Goal: Information Seeking & Learning: Compare options

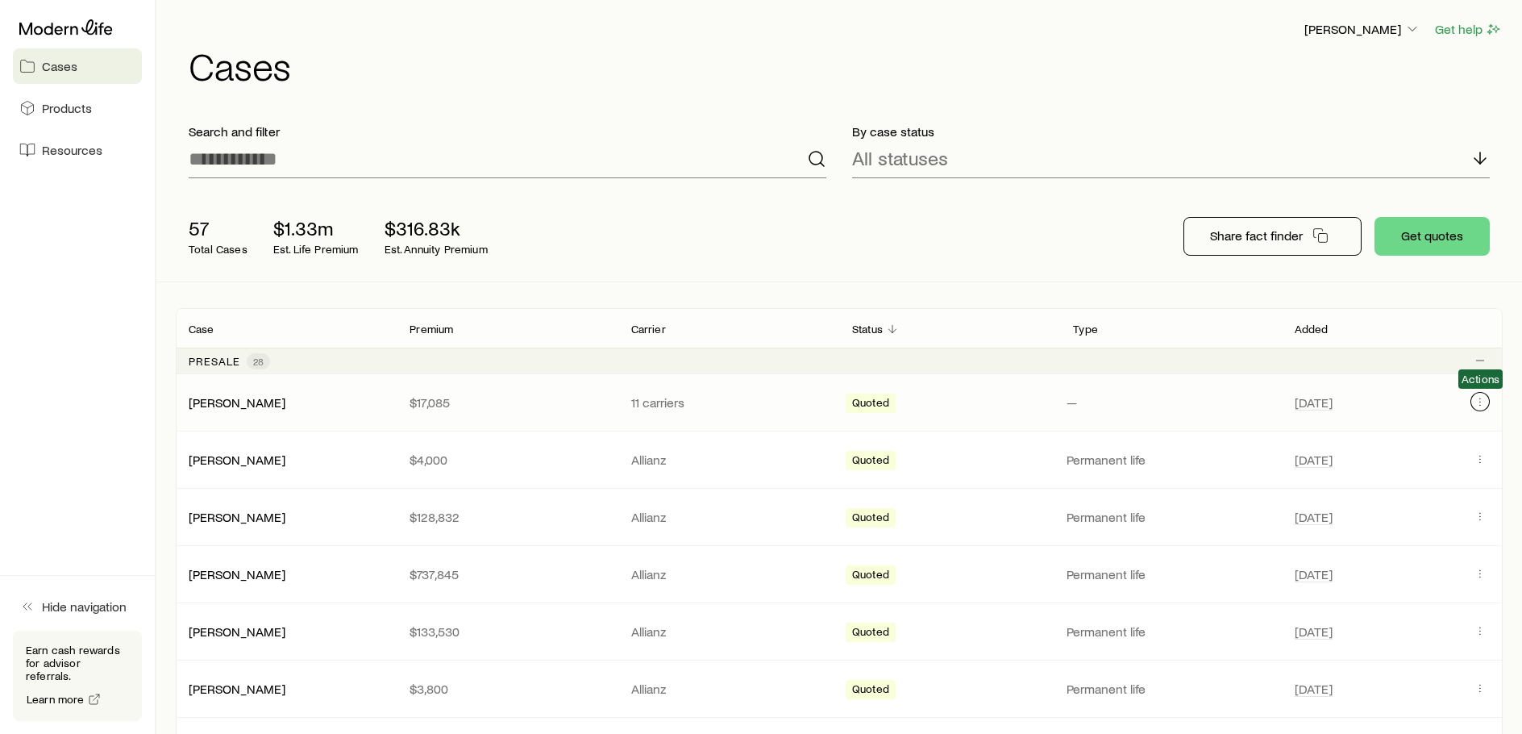
click at [1482, 401] on icon "Client cases" at bounding box center [1480, 401] width 13 height 13
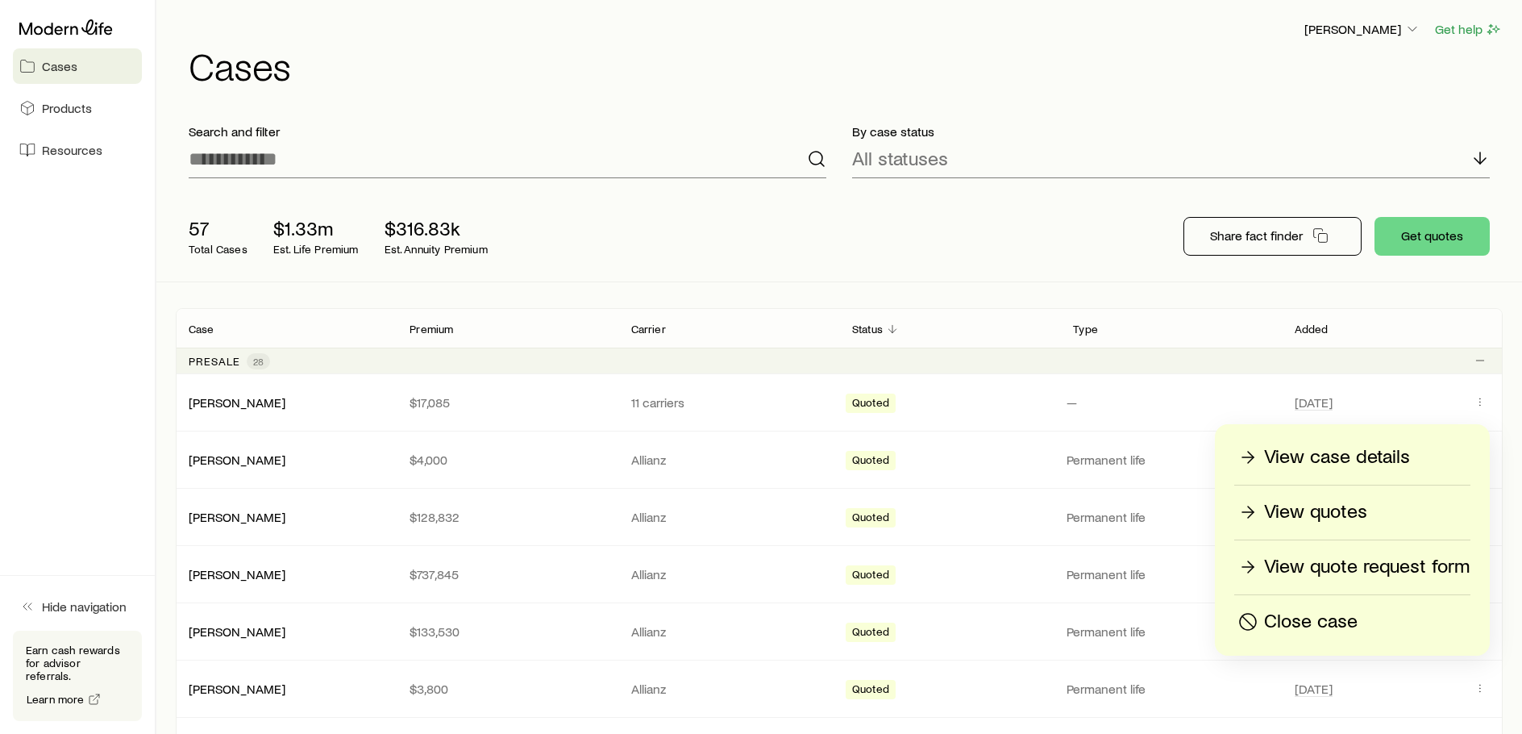
click at [1356, 452] on p "View case details" at bounding box center [1337, 457] width 146 height 26
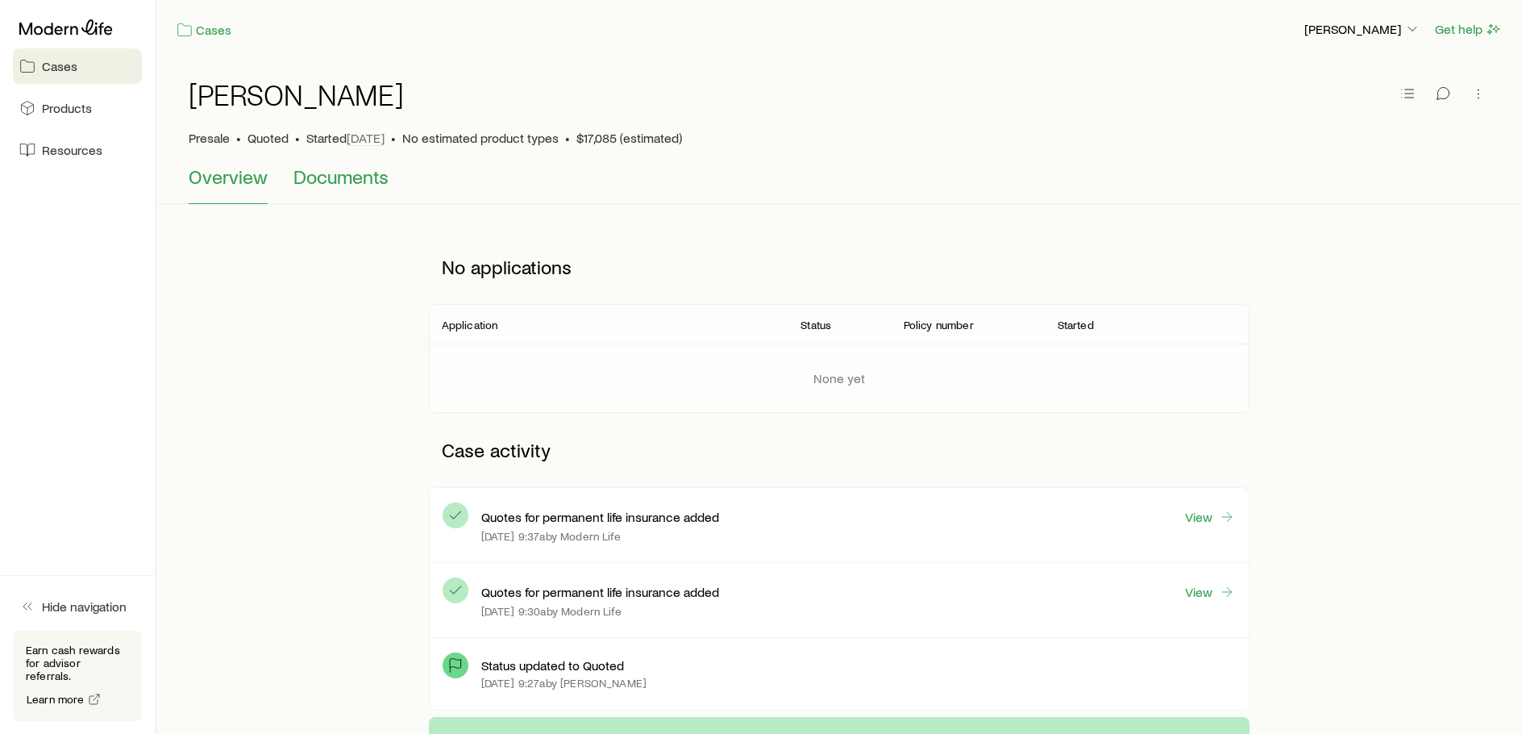
click at [293, 181] on span "Documents" at bounding box center [340, 176] width 95 height 23
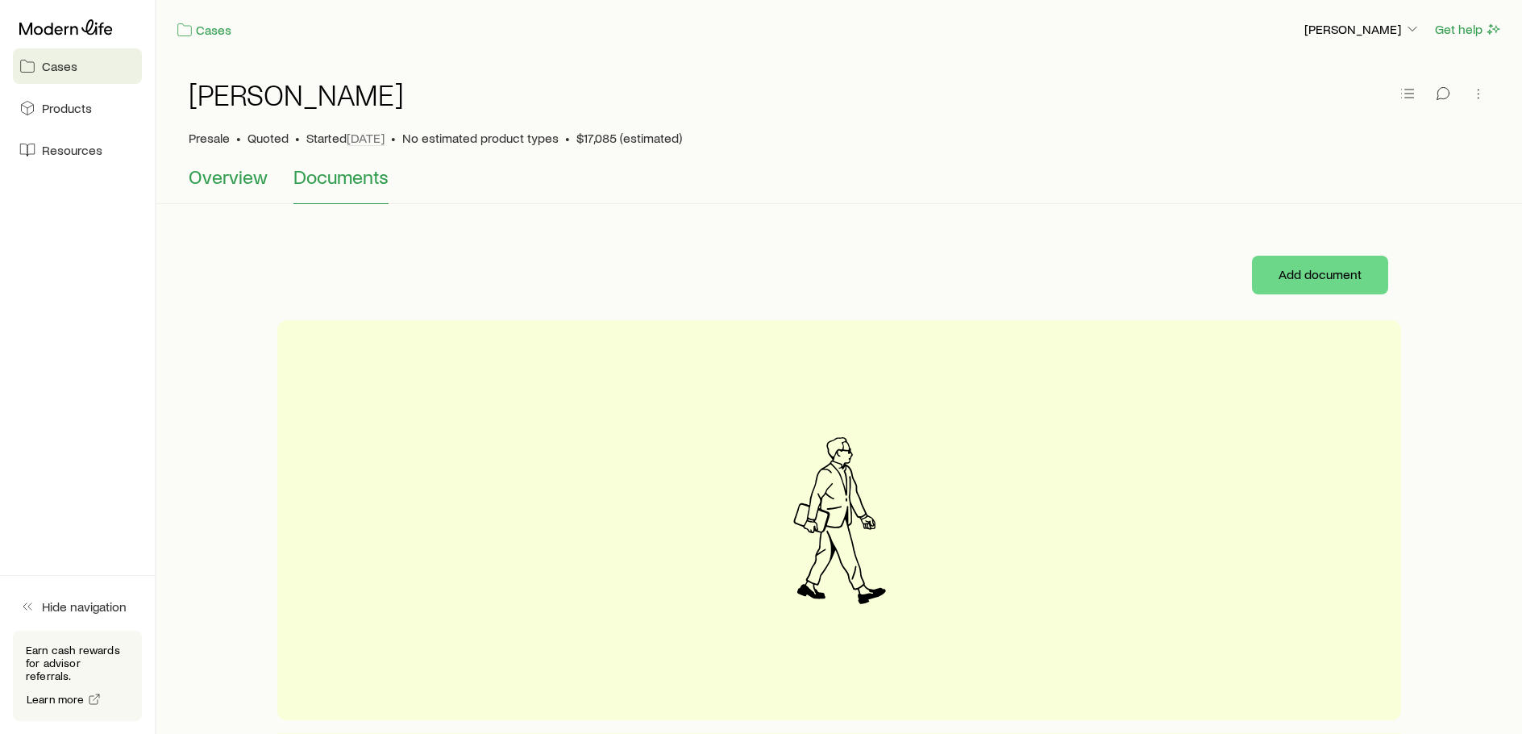
click at [229, 185] on span "Overview" at bounding box center [228, 176] width 79 height 23
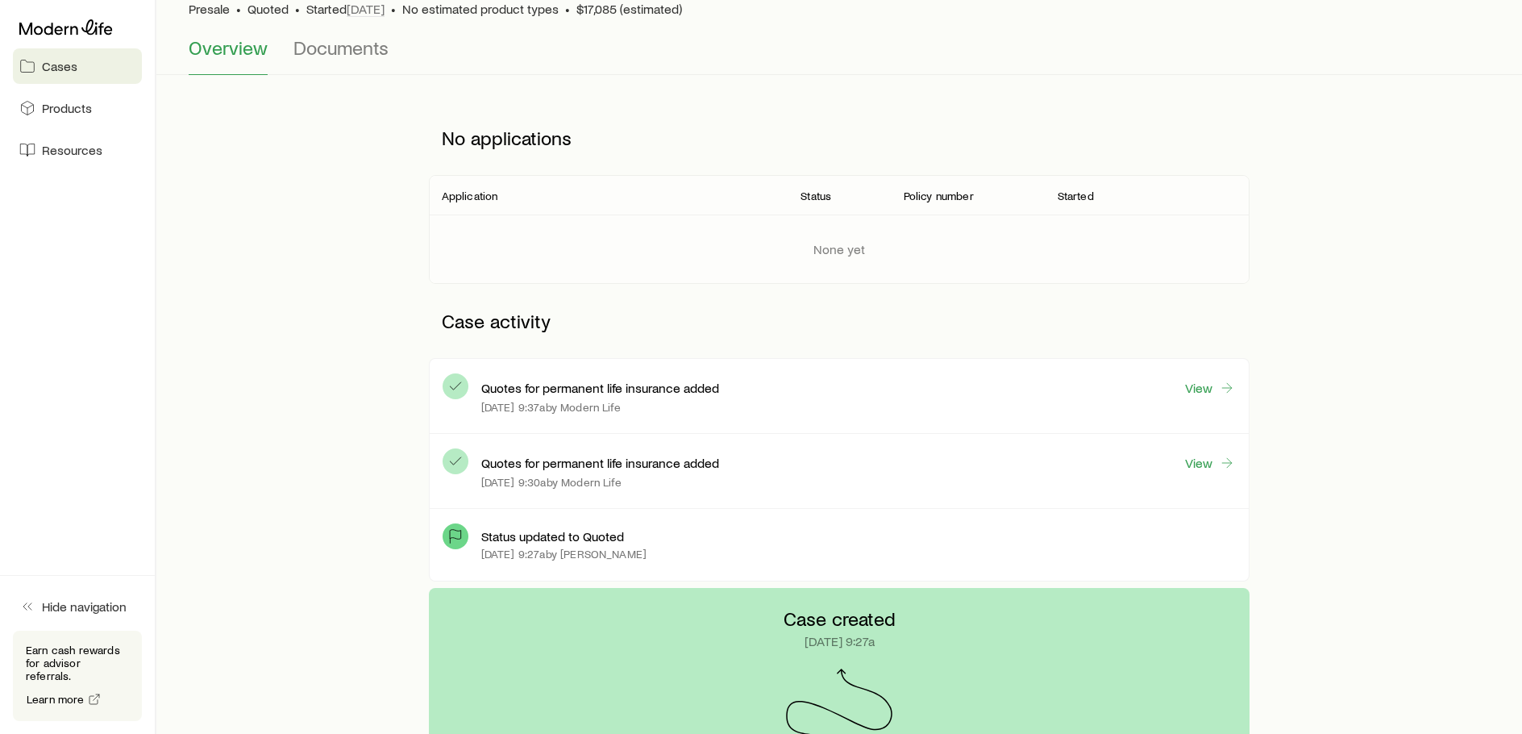
scroll to position [161, 0]
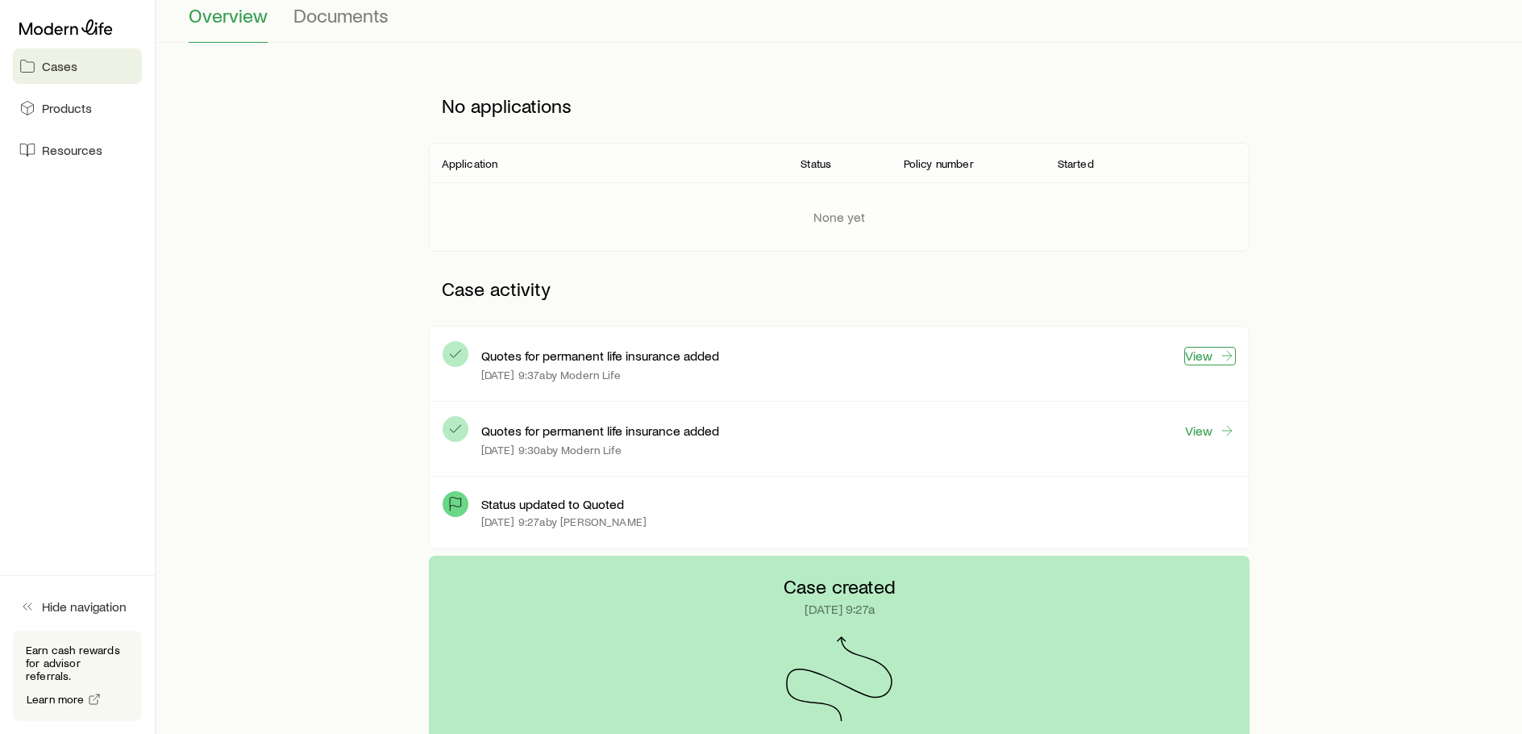
click at [1208, 355] on link "View" at bounding box center [1210, 356] width 52 height 19
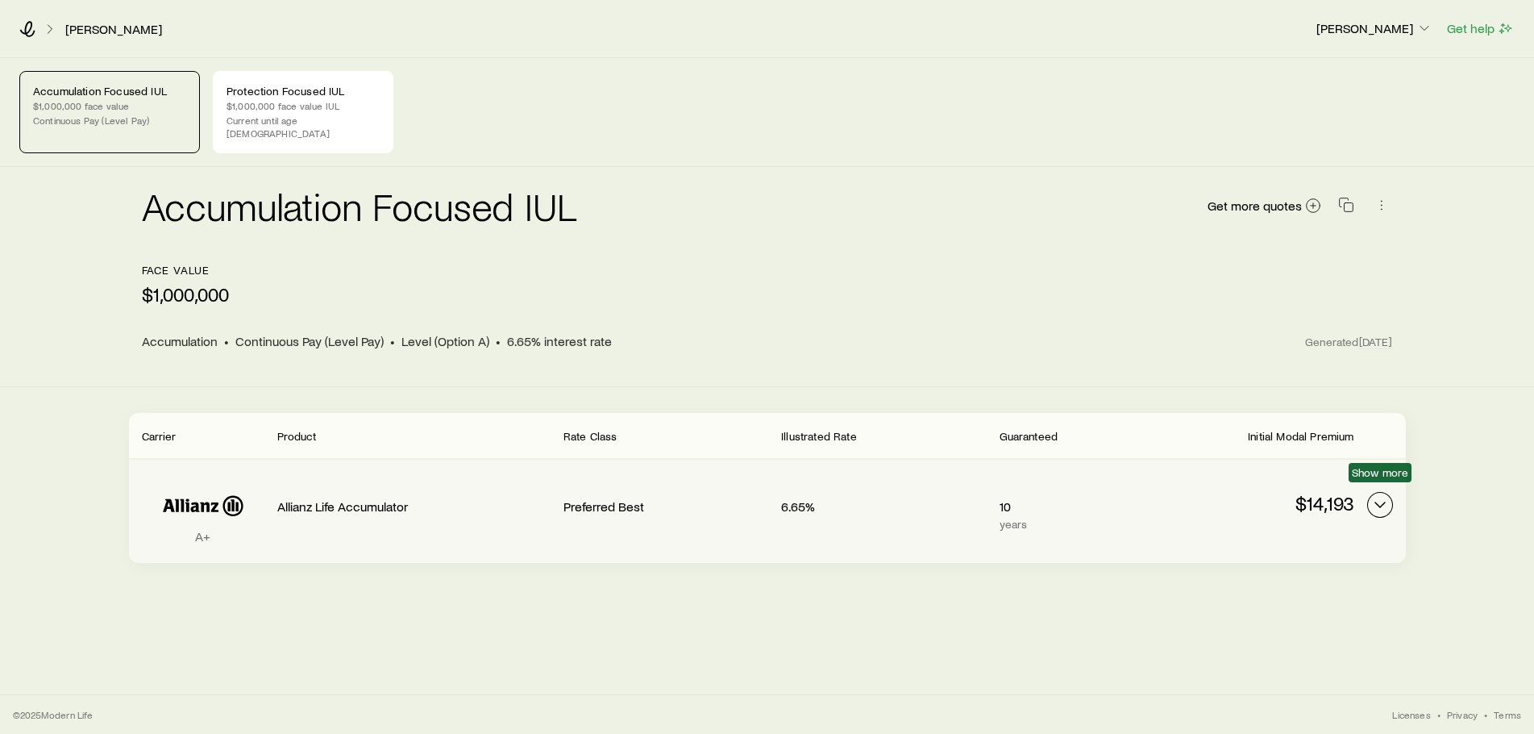
click at [1381, 495] on icon "Permanent quotes" at bounding box center [1379, 504] width 19 height 19
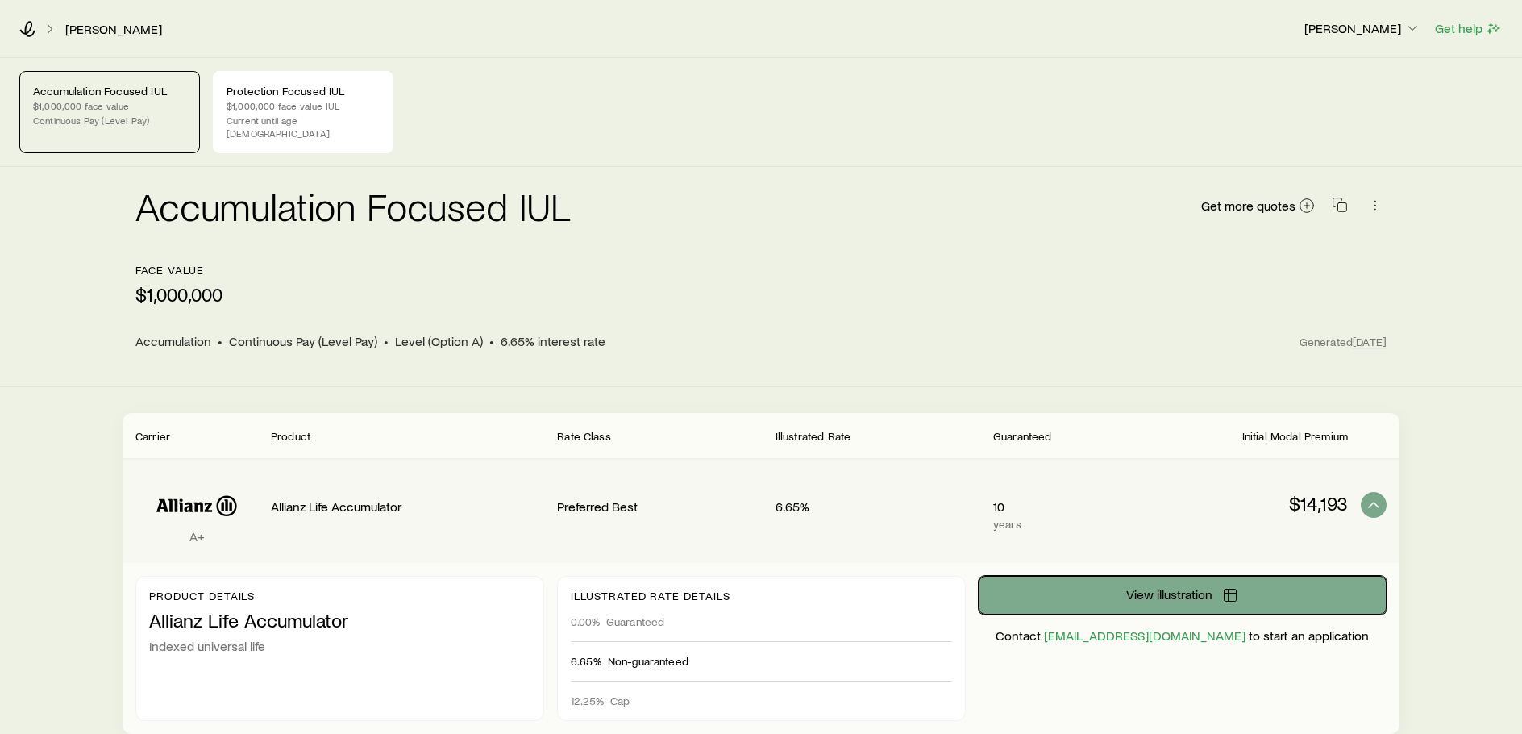
click at [1154, 588] on span "View illustration" at bounding box center [1169, 594] width 86 height 13
click at [17, 33] on div "[PERSON_NAME] [PERSON_NAME] Get help" at bounding box center [761, 29] width 1522 height 58
click at [23, 27] on icon at bounding box center [27, 29] width 16 height 16
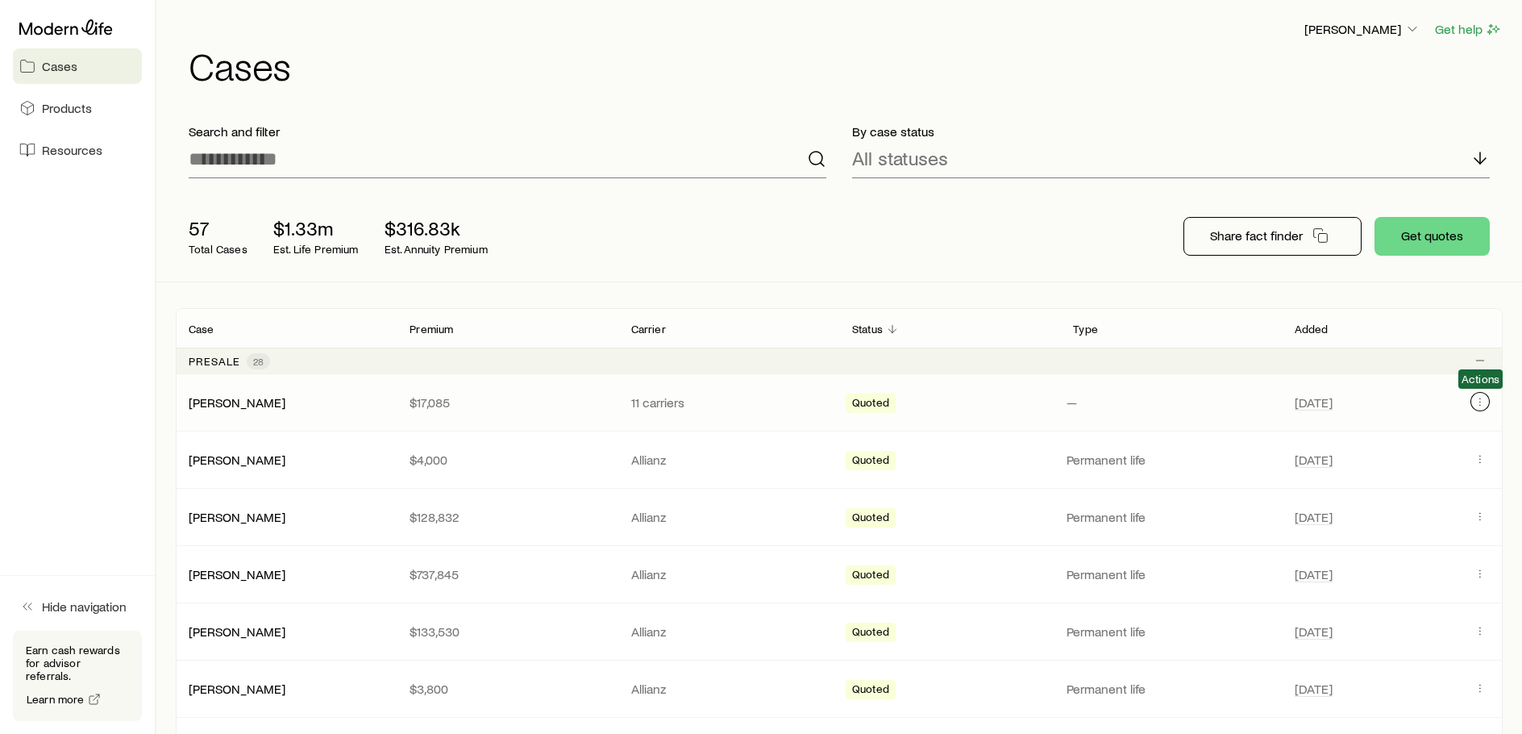
click at [1482, 397] on icon "Client cases" at bounding box center [1480, 401] width 13 height 13
click at [1482, 395] on icon "Client cases" at bounding box center [1480, 401] width 13 height 13
click at [1478, 397] on icon "Client cases" at bounding box center [1480, 401] width 13 height 13
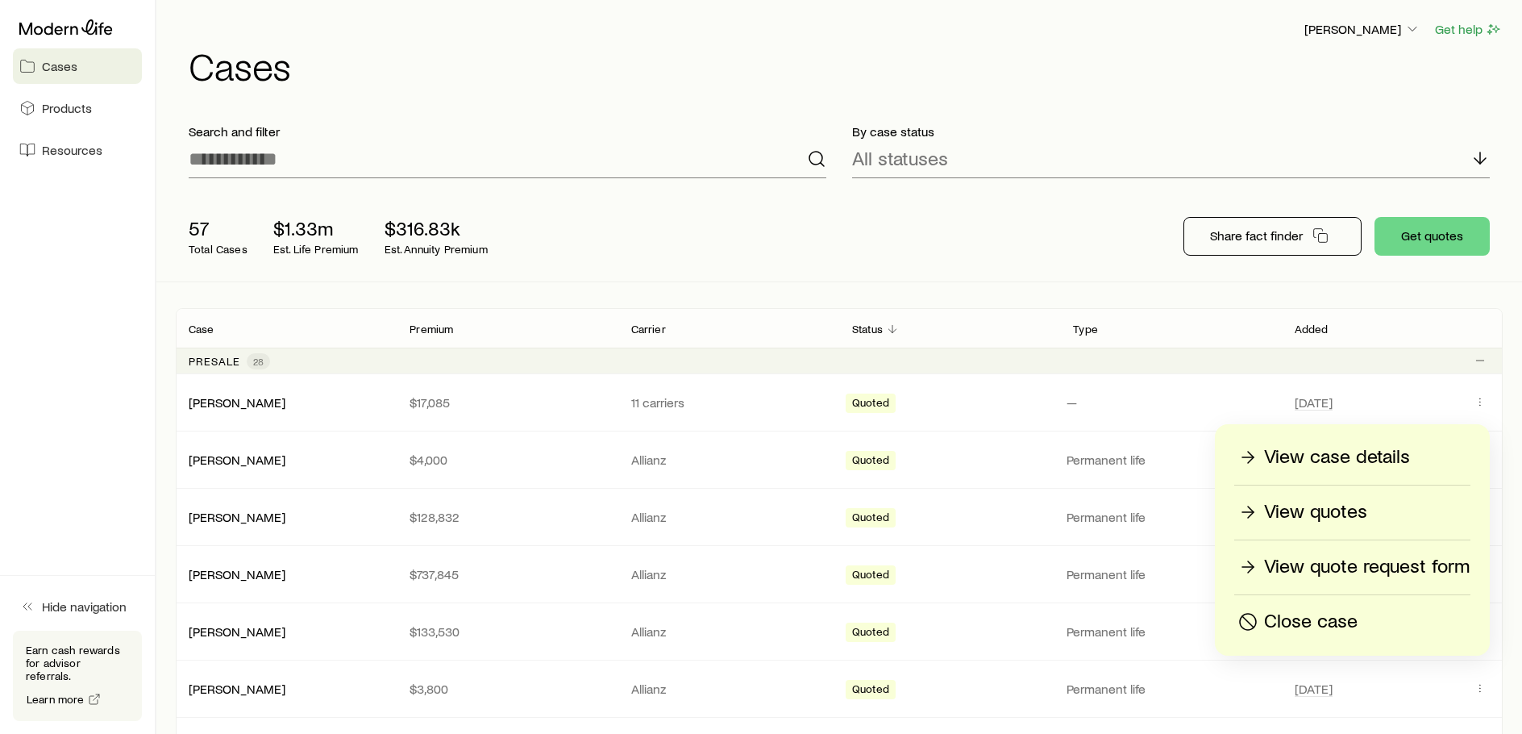
click at [1305, 455] on p "View case details" at bounding box center [1337, 457] width 146 height 26
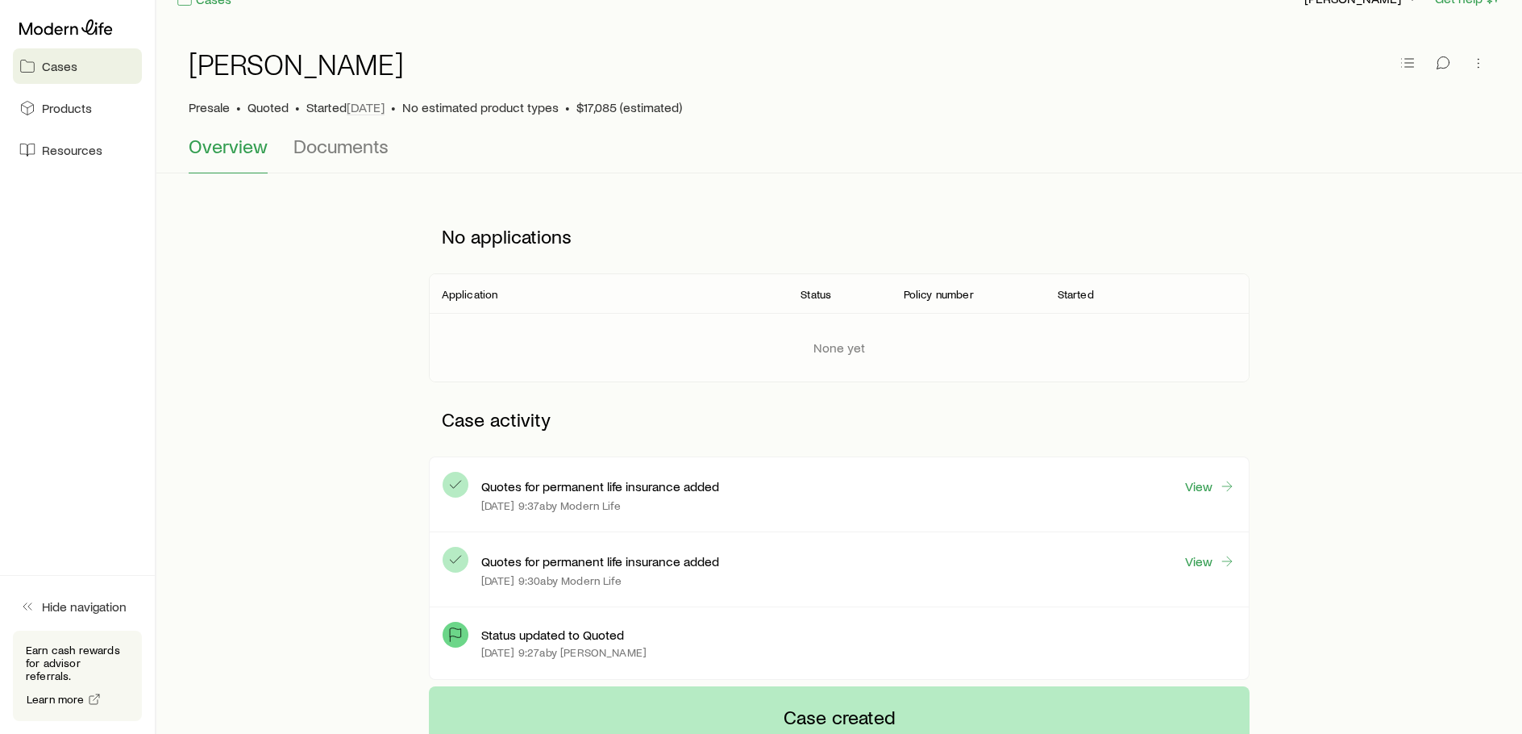
scroll to position [21, 0]
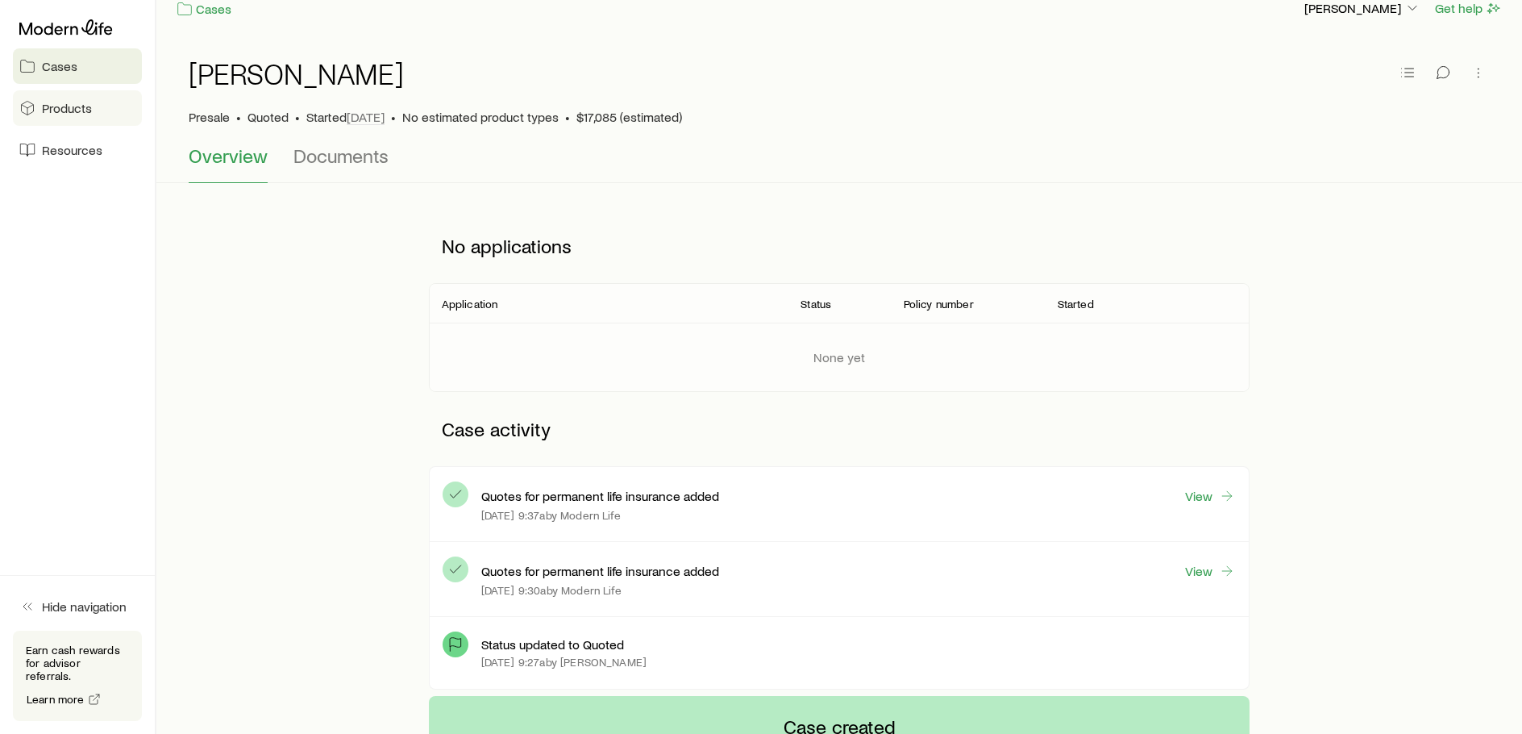
click at [57, 106] on span "Products" at bounding box center [67, 108] width 50 height 16
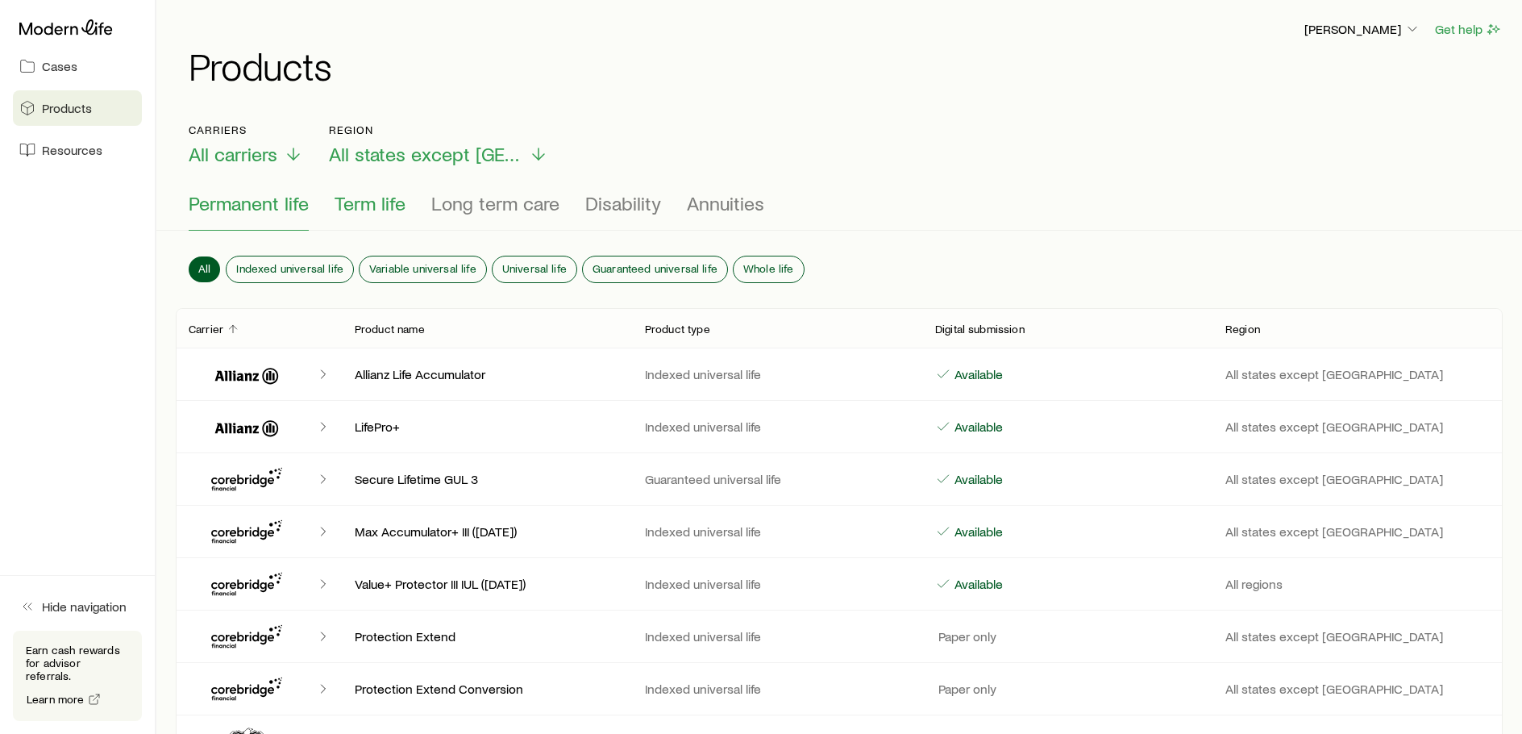
drag, startPoint x: 350, startPoint y: 160, endPoint x: 357, endPoint y: 214, distance: 54.5
click at [357, 210] on span "Term life" at bounding box center [370, 203] width 71 height 23
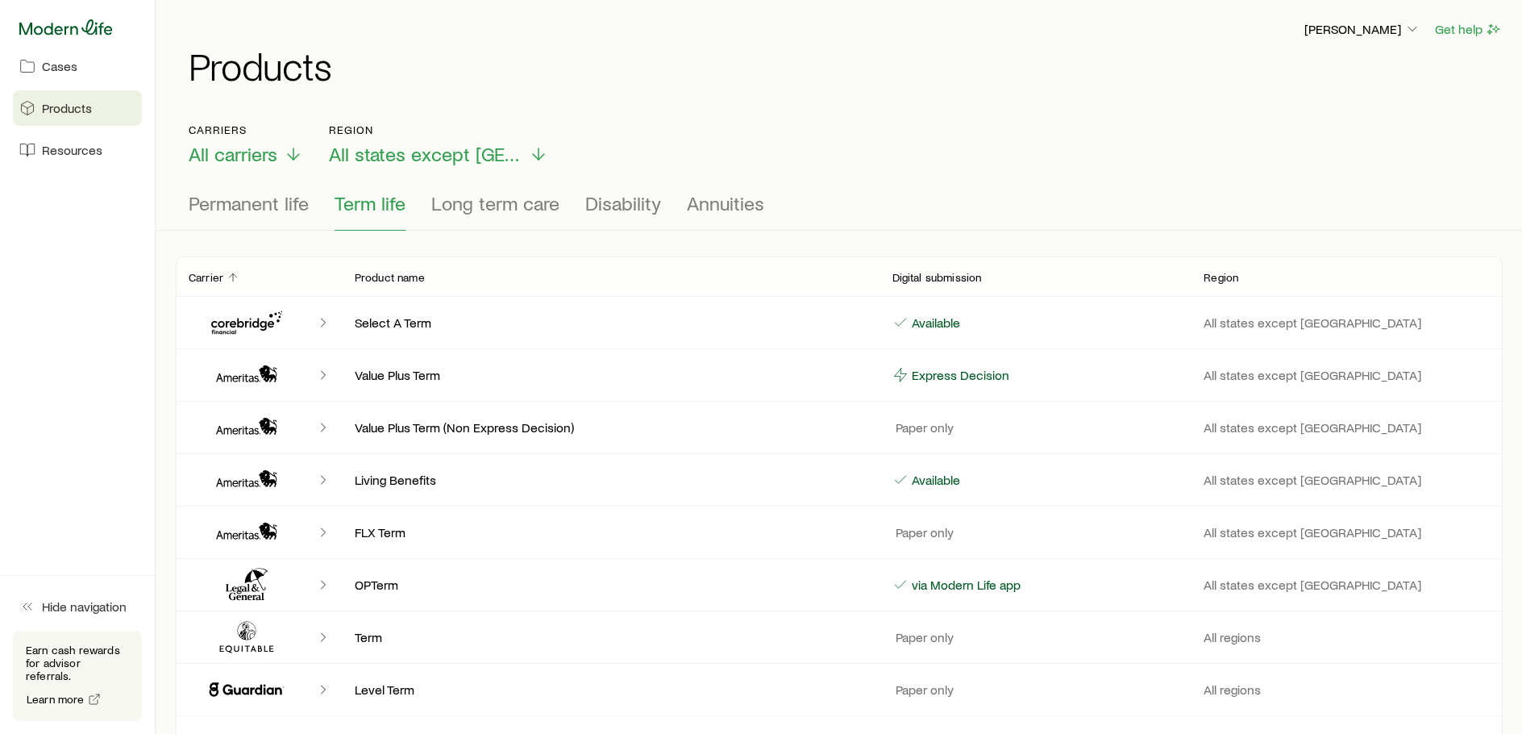
click at [55, 25] on icon at bounding box center [66, 27] width 94 height 16
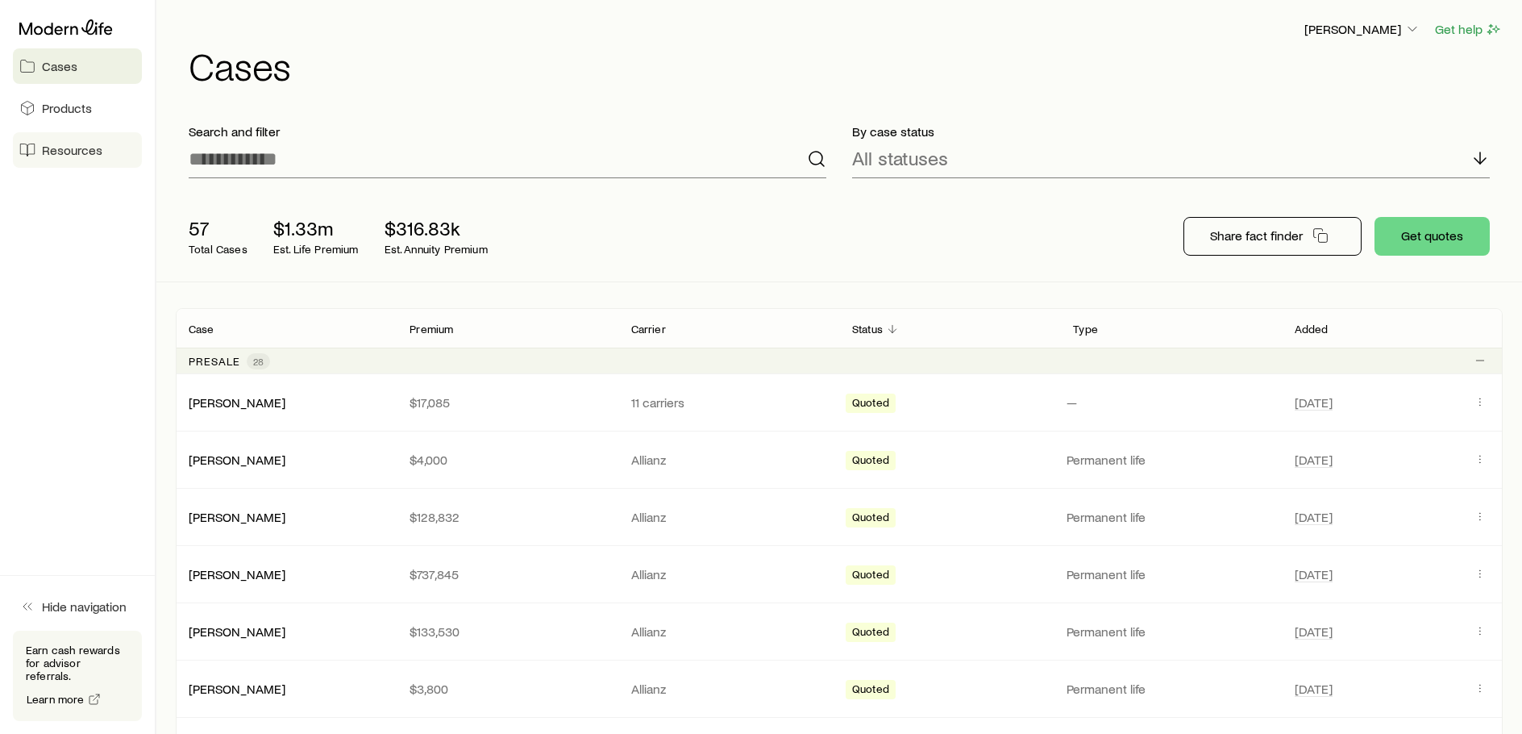
click at [73, 152] on span "Resources" at bounding box center [72, 150] width 60 height 16
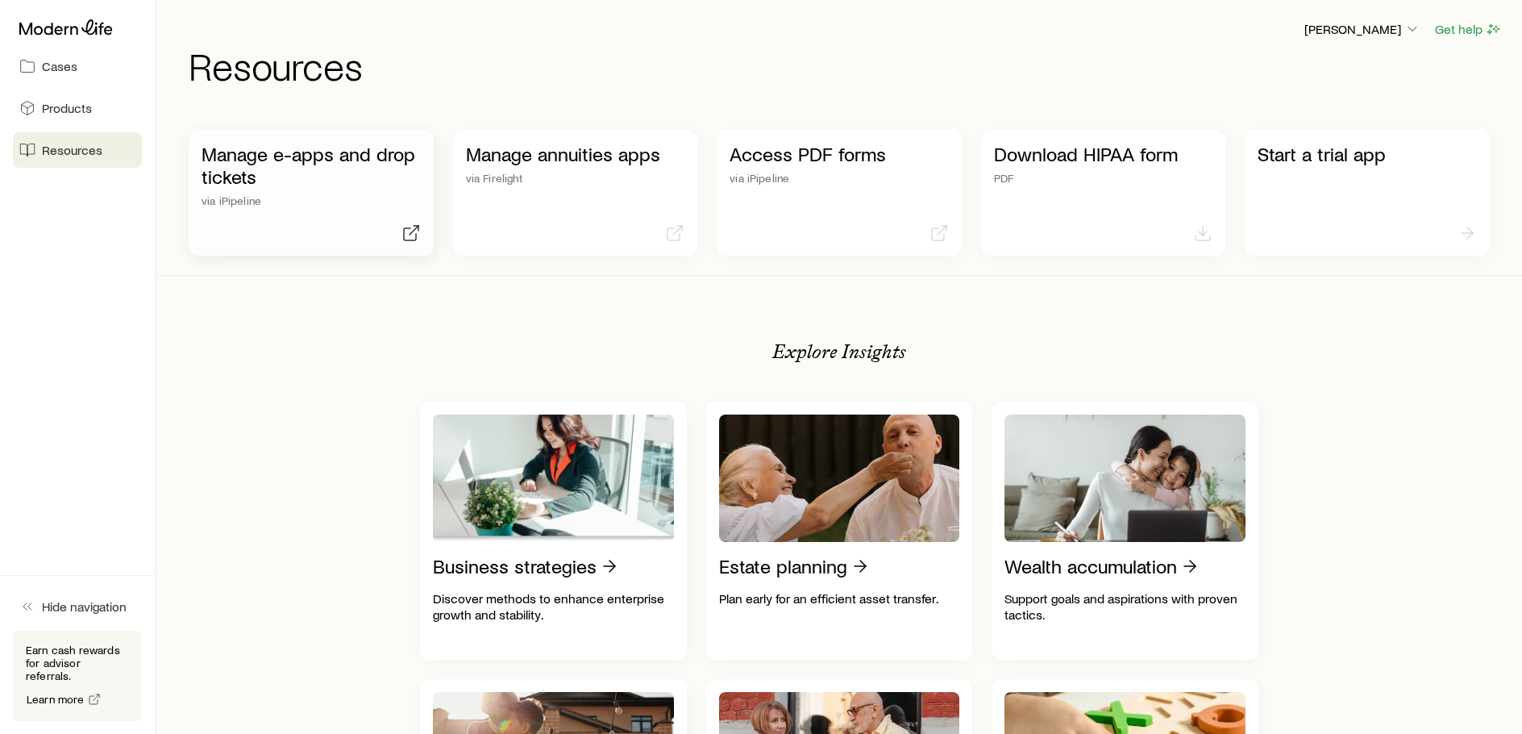
click at [272, 158] on p "Manage e-apps and drop tickets" at bounding box center [311, 165] width 219 height 45
click at [85, 66] on link "Cases" at bounding box center [77, 65] width 129 height 35
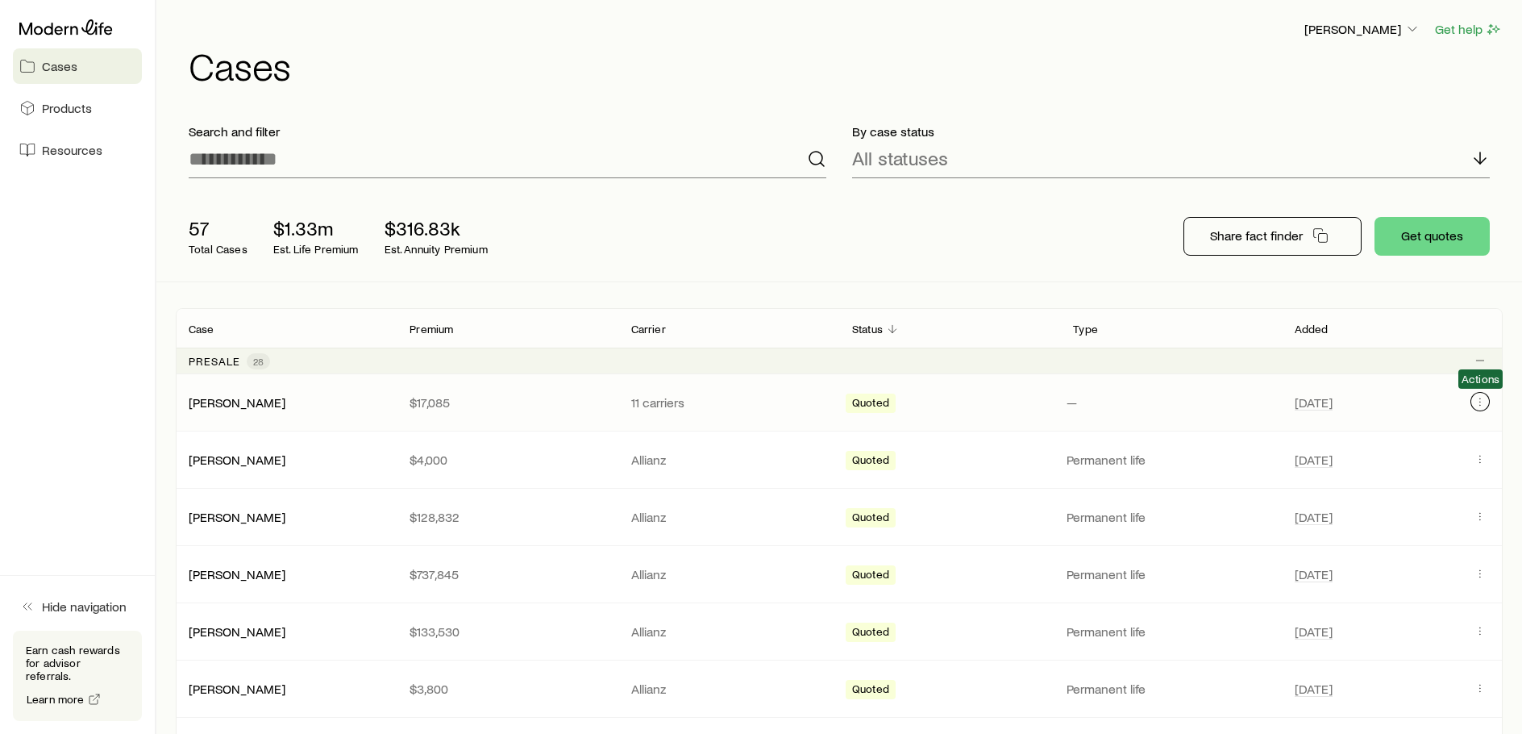
click at [1477, 402] on icon "Client cases" at bounding box center [1480, 401] width 13 height 13
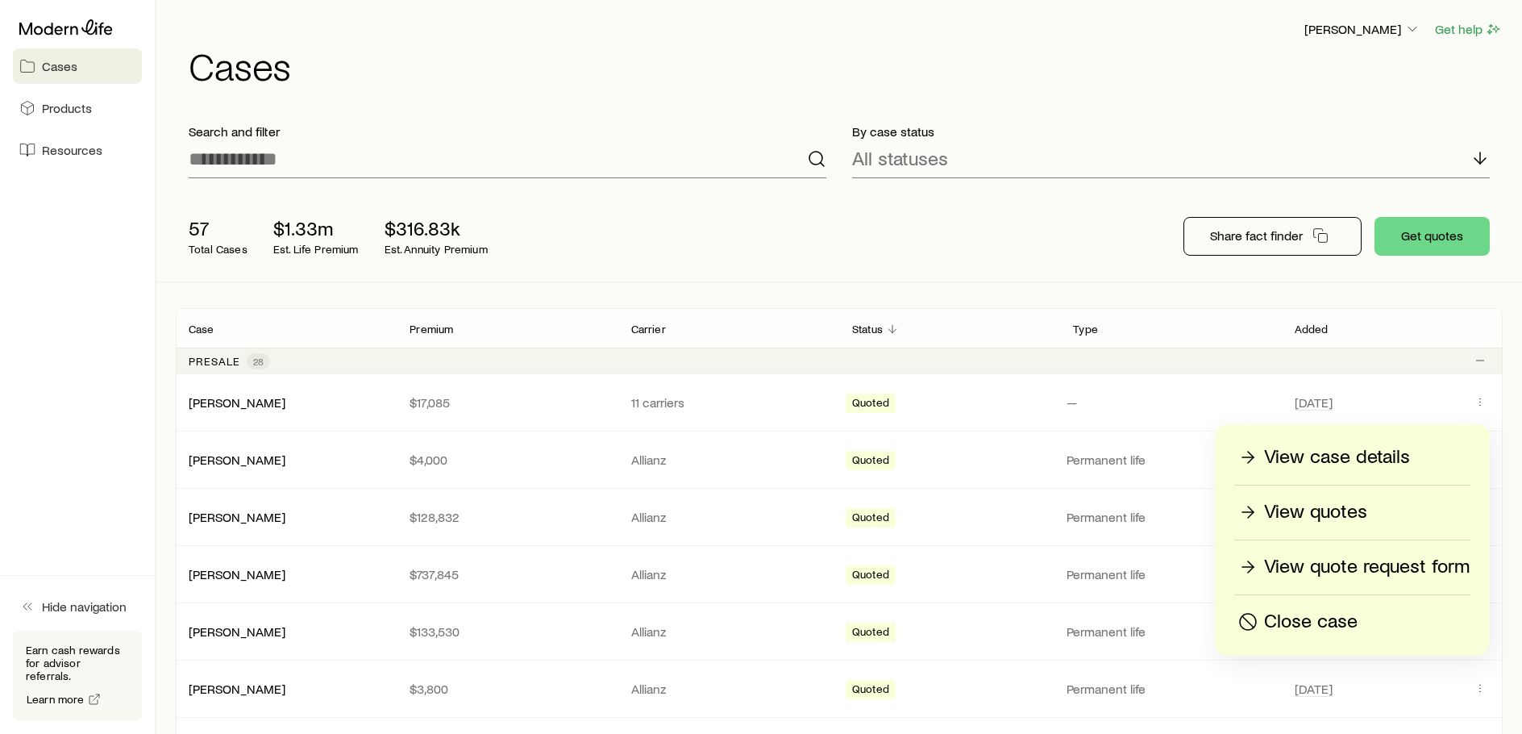
click at [1289, 509] on p "View quotes" at bounding box center [1315, 512] width 103 height 26
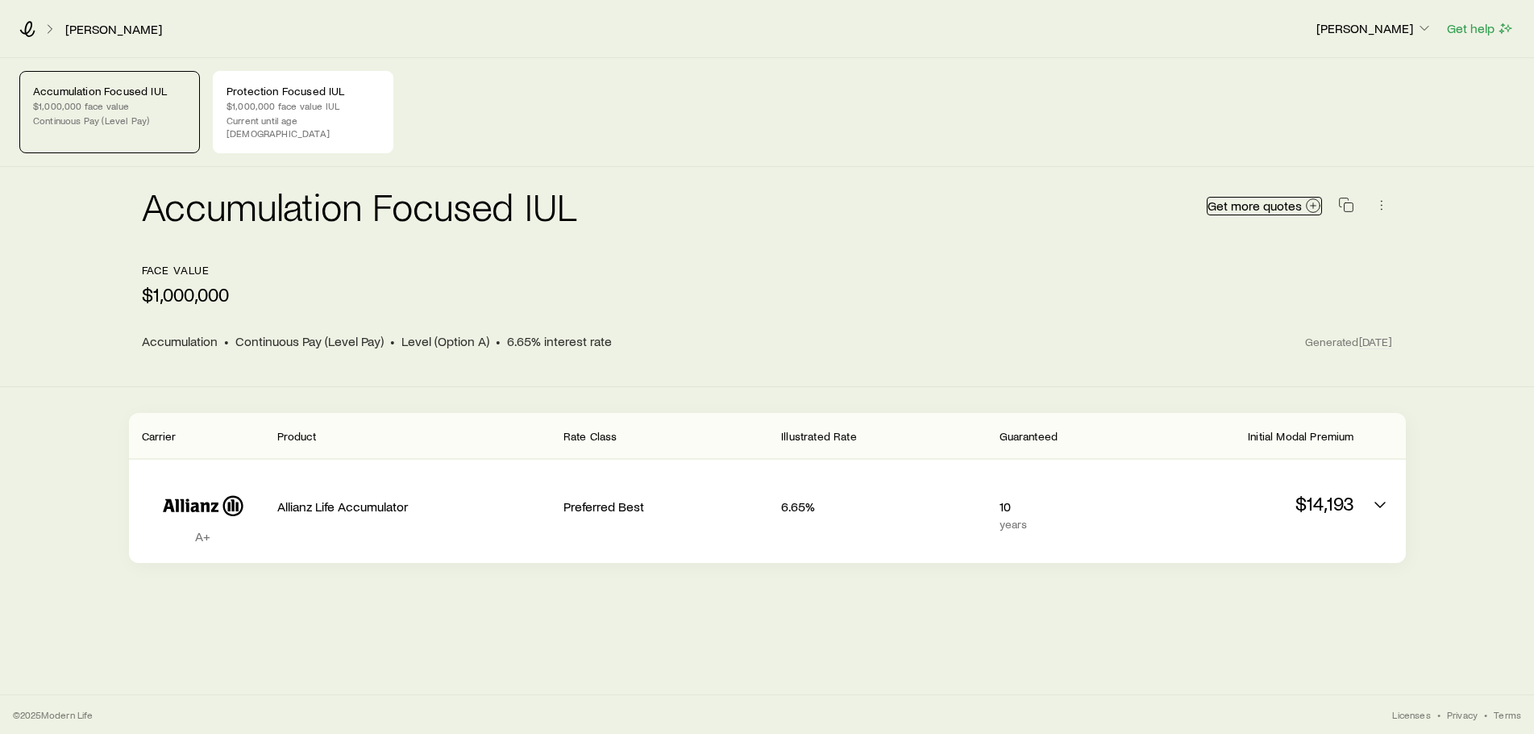
click at [1311, 197] on icon at bounding box center [1313, 205] width 16 height 16
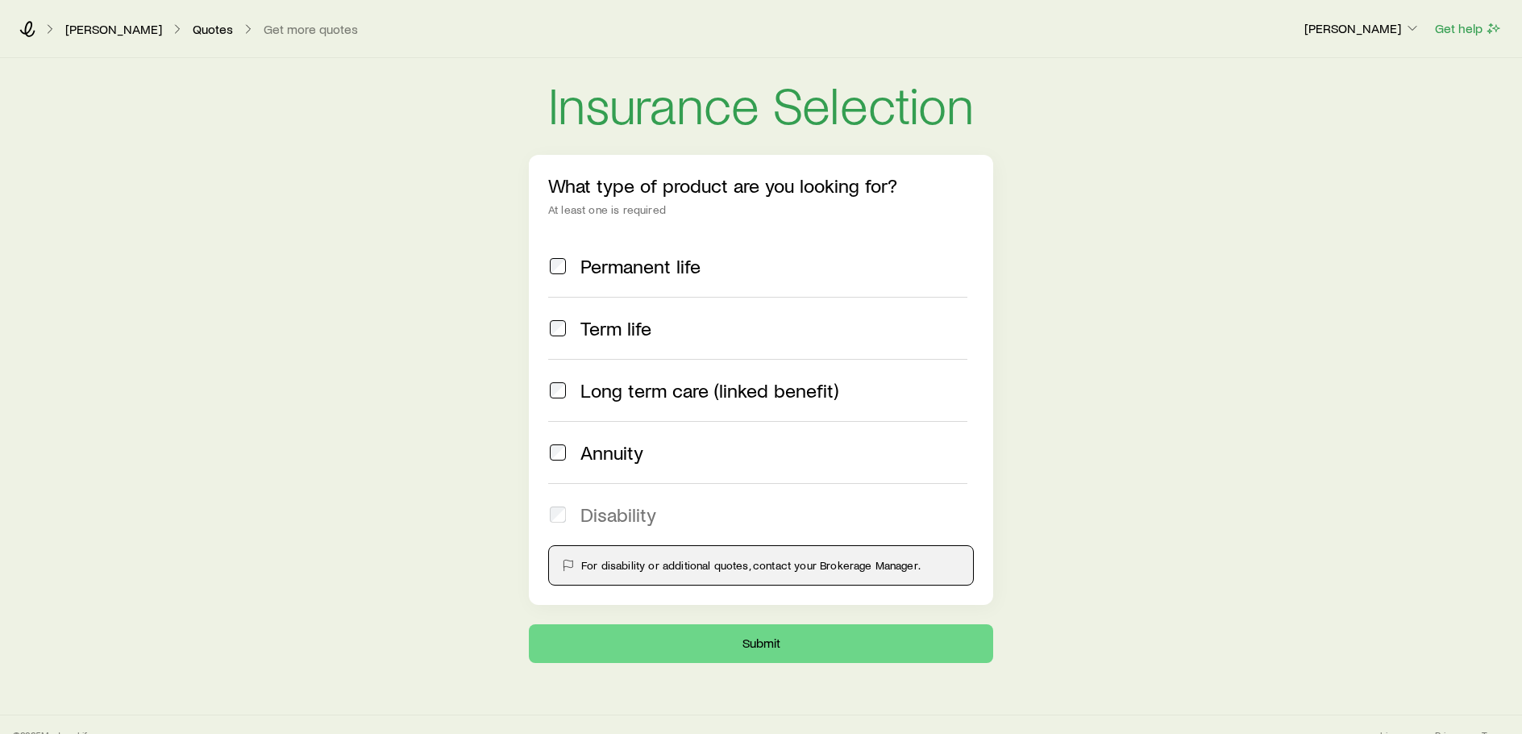
click at [623, 326] on span "Term life" at bounding box center [615, 328] width 71 height 23
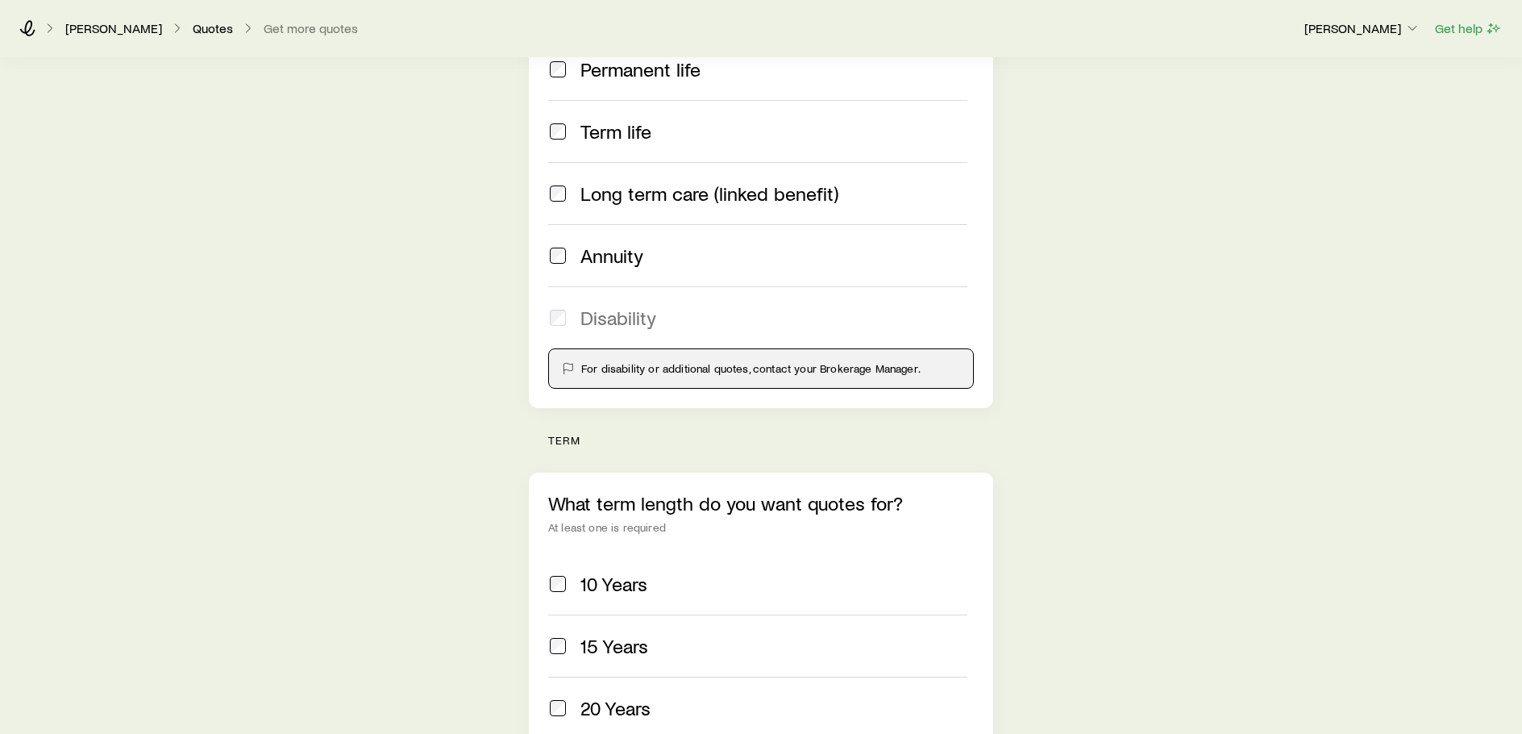
scroll to position [242, 0]
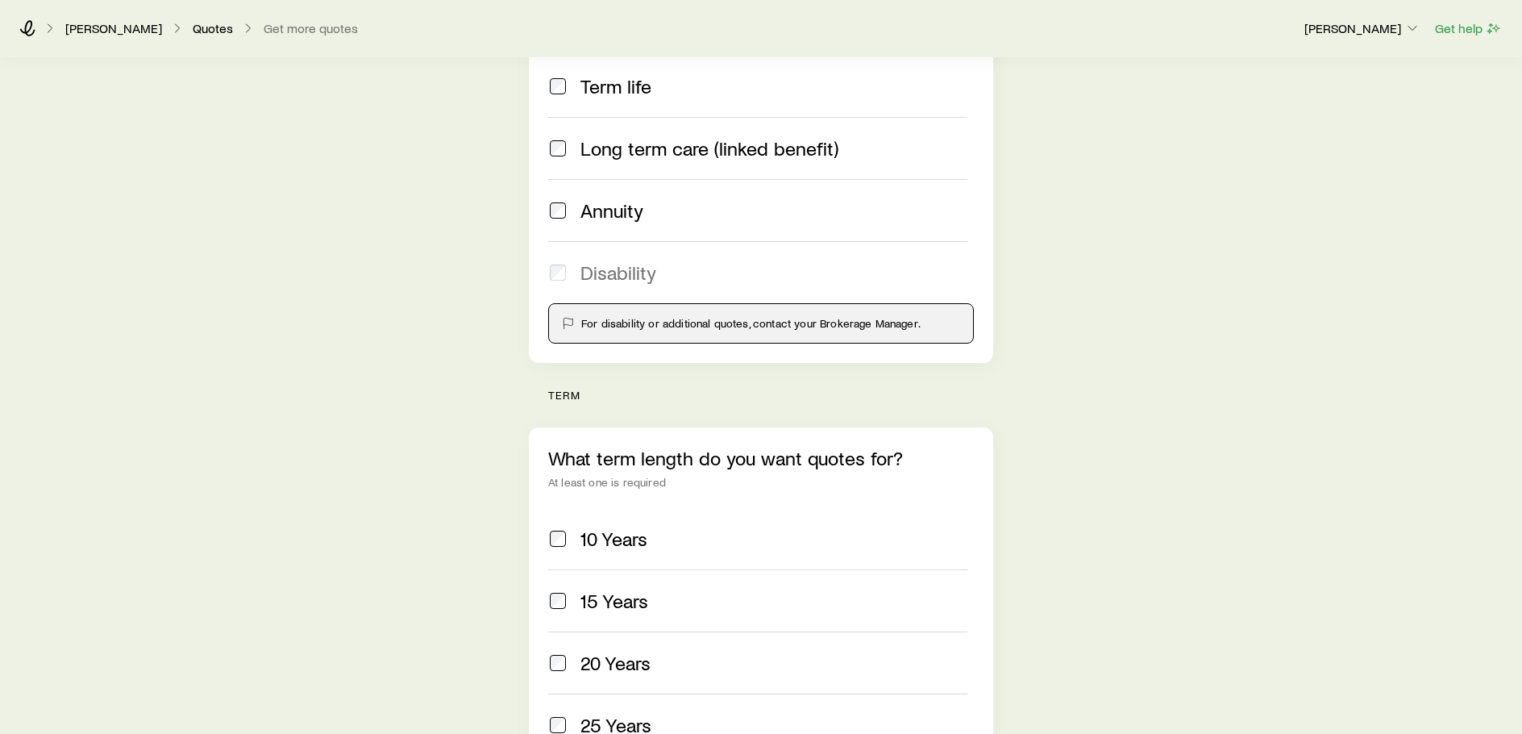
click at [599, 538] on span "10 Years" at bounding box center [613, 538] width 67 height 23
click at [607, 602] on span "15 Years" at bounding box center [614, 600] width 68 height 23
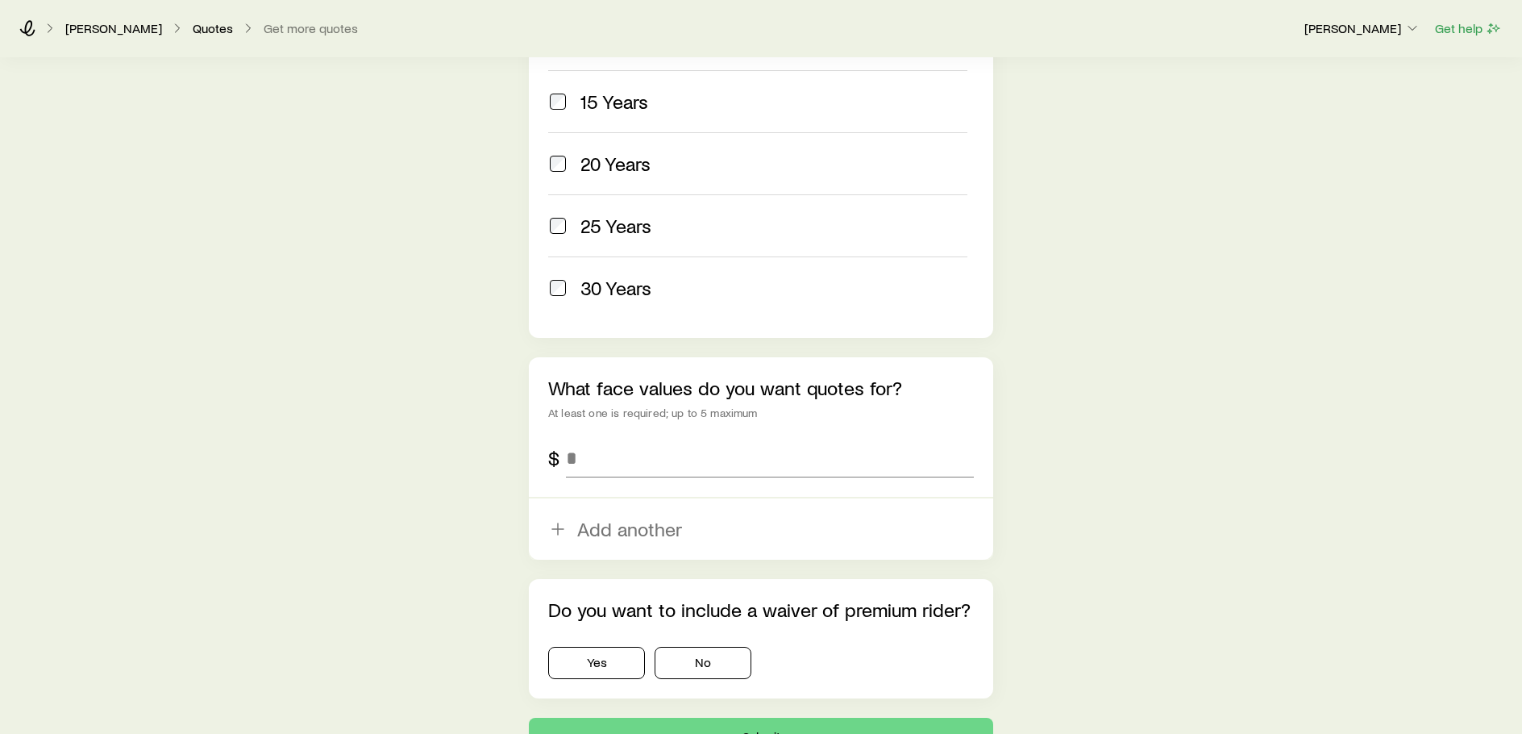
scroll to position [806, 0]
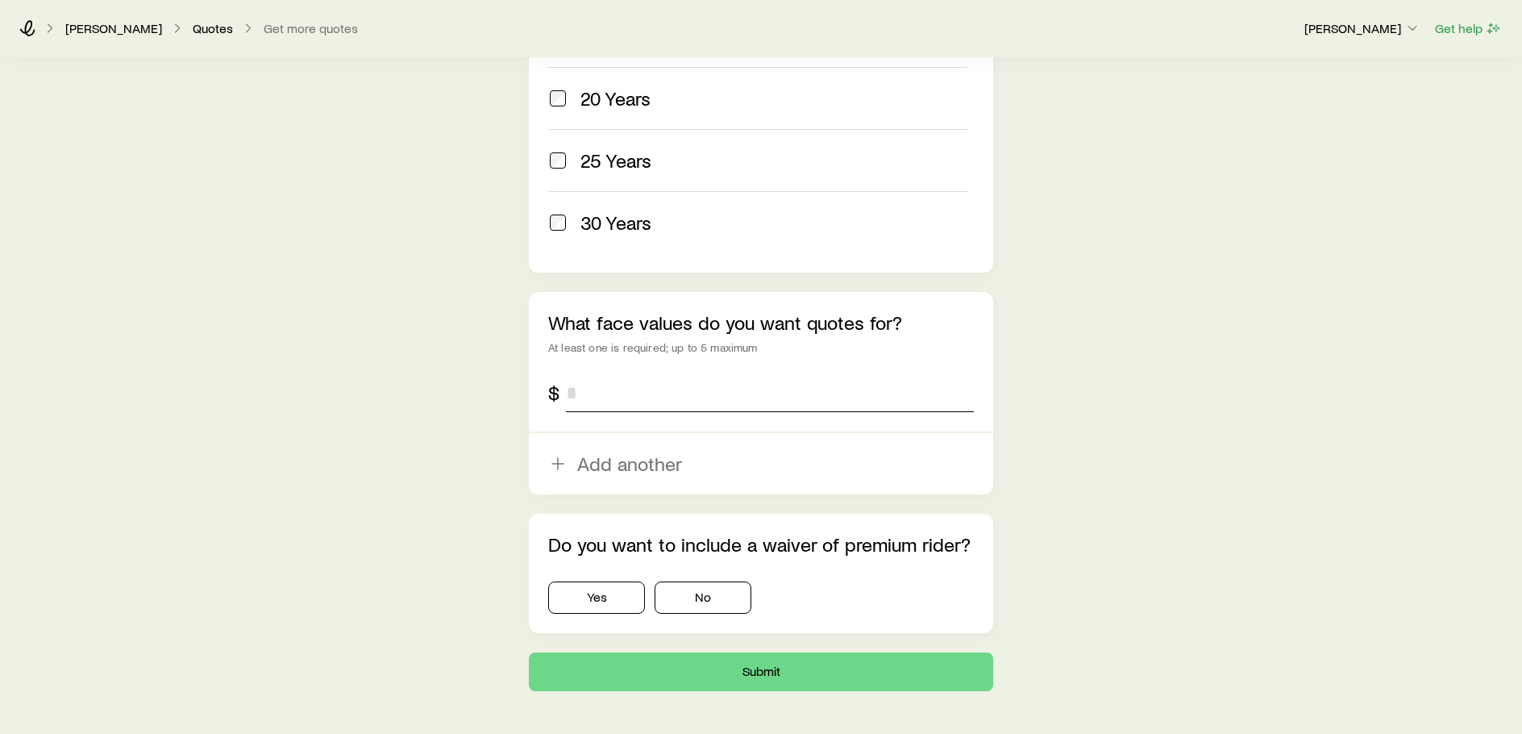
click at [605, 393] on input "tel" at bounding box center [770, 392] width 408 height 39
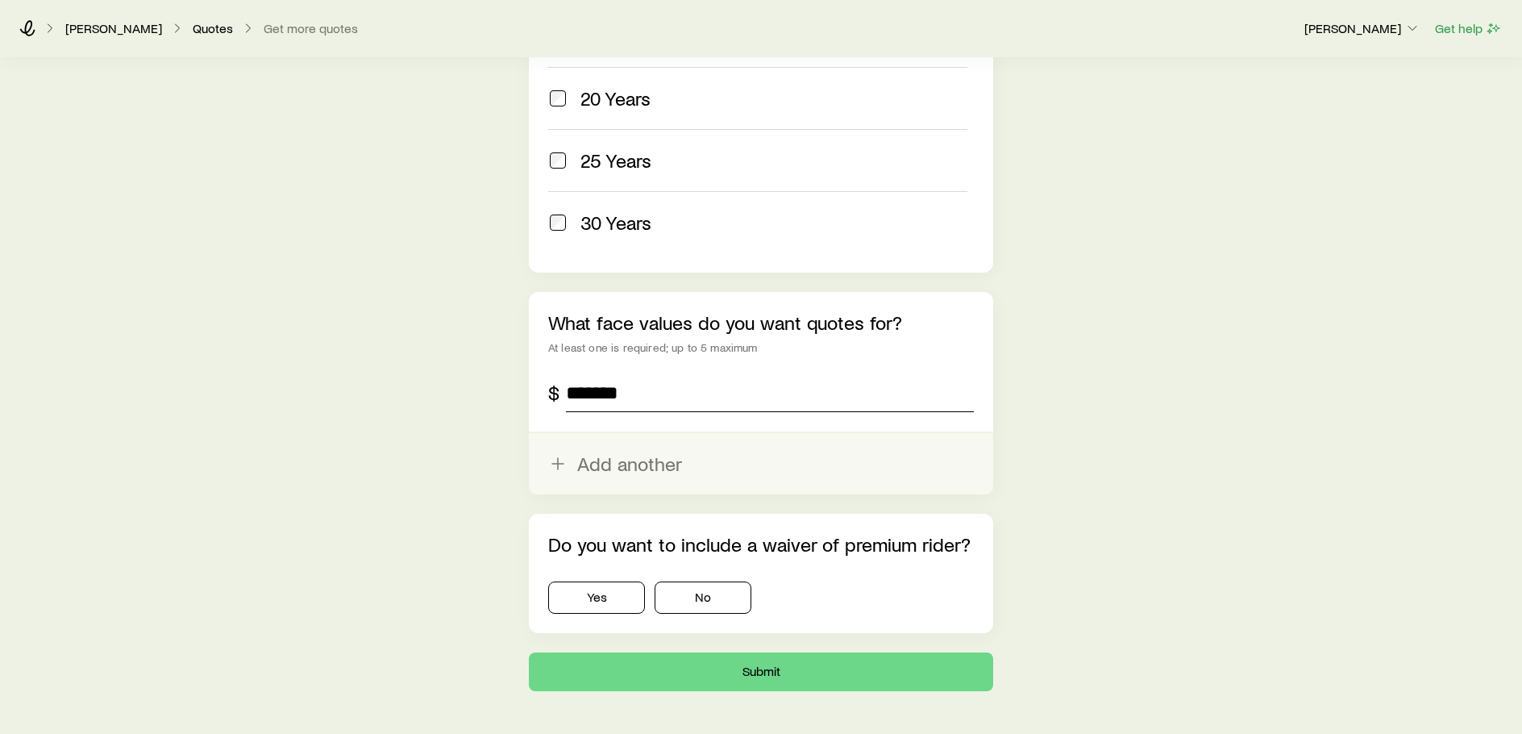
type input "*******"
click at [605, 468] on button "Add another" at bounding box center [761, 463] width 464 height 61
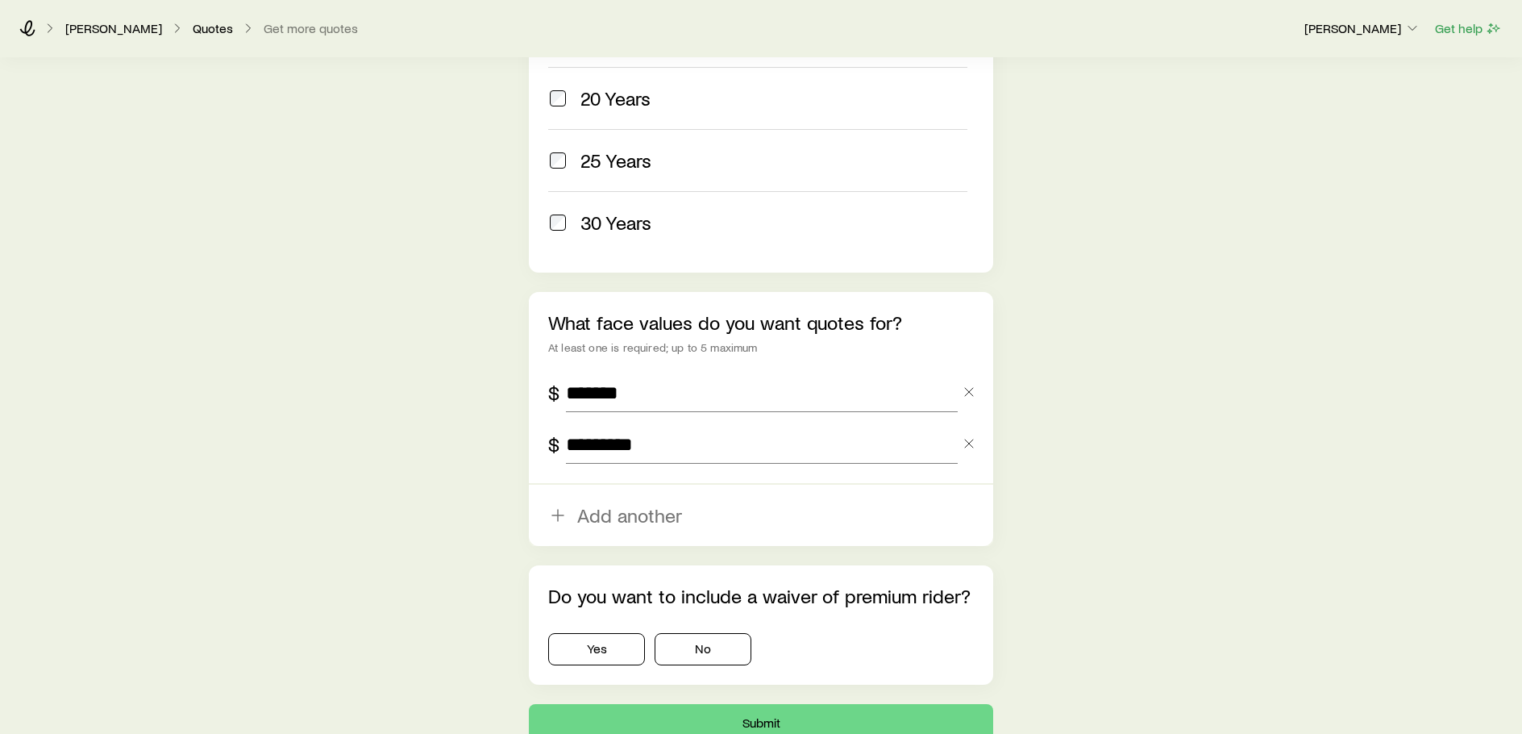
type input "*********"
drag, startPoint x: 301, startPoint y: 582, endPoint x: 318, endPoint y: 580, distance: 17.1
click at [692, 646] on button "No" at bounding box center [703, 649] width 97 height 32
click at [692, 717] on button "Submit" at bounding box center [761, 723] width 464 height 39
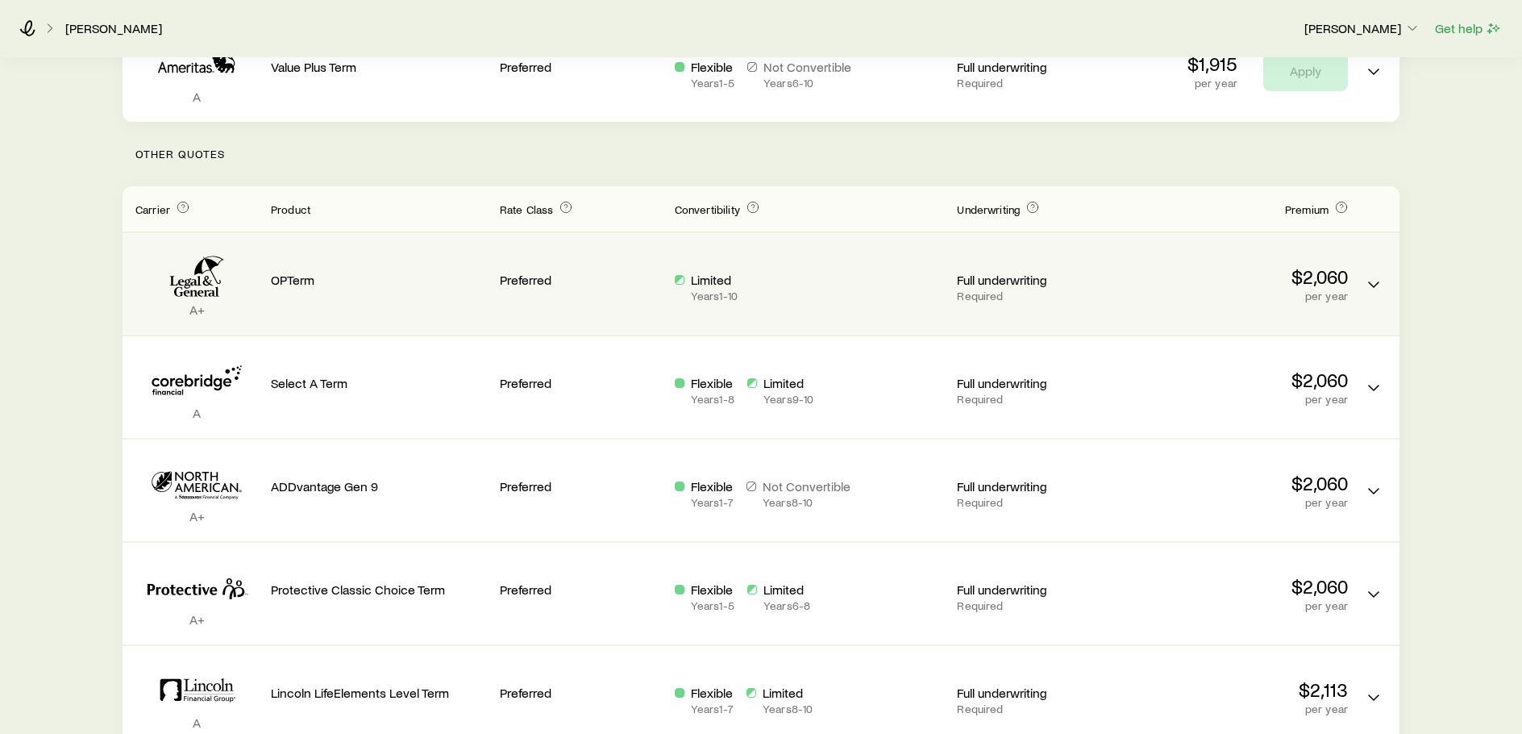
scroll to position [441, 0]
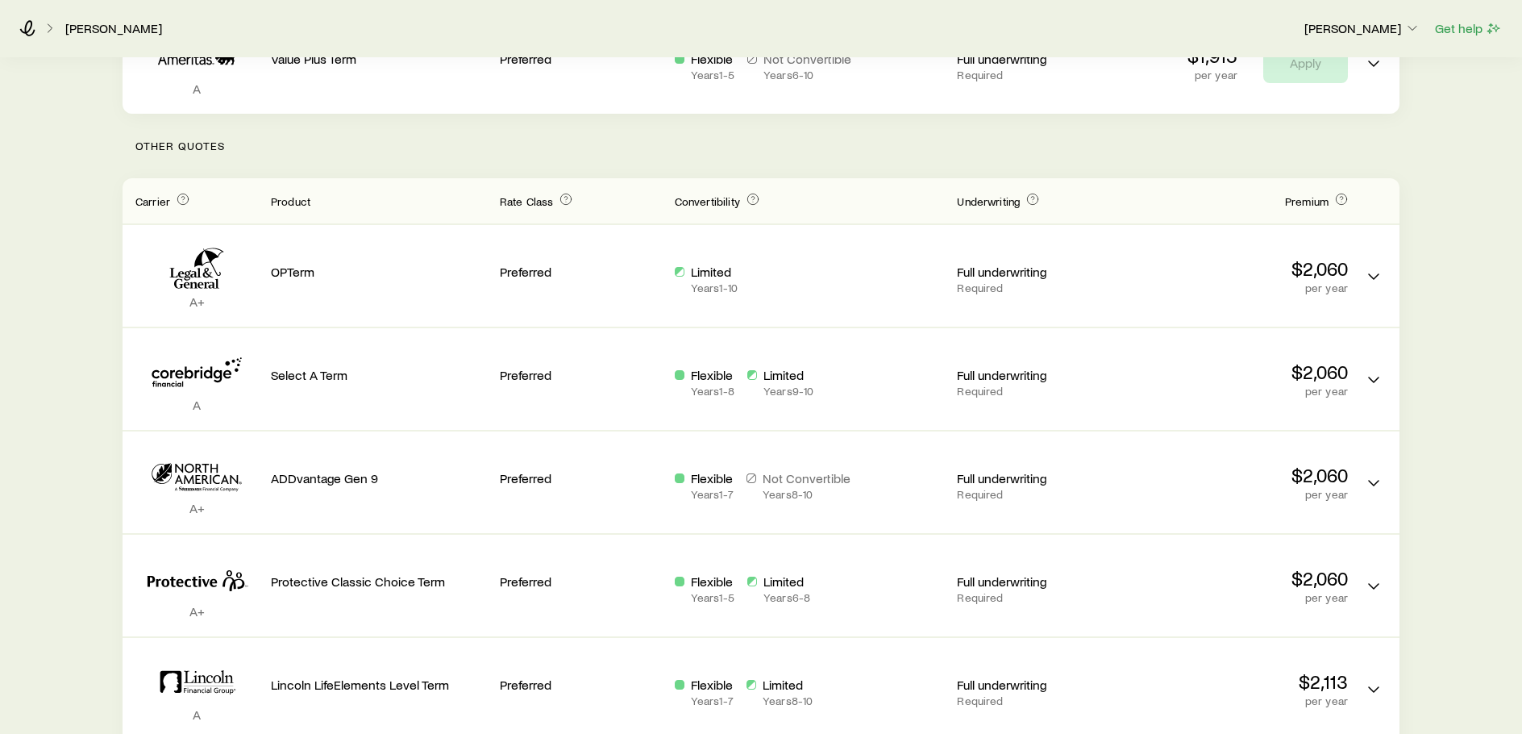
click at [1307, 199] on header "Carrier Product Rate Class Convertibility Underwriting Premium" at bounding box center [761, 200] width 1277 height 45
click at [1301, 194] on span "Premium" at bounding box center [1307, 201] width 44 height 14
click at [1341, 193] on icon "Term quotes" at bounding box center [1341, 199] width 13 height 13
click at [1408, 137] on div "Accumulation Focused IUL $1,000,000 face value Continuous Pay (Level Pay) Term …" at bounding box center [761, 539] width 1522 height 1844
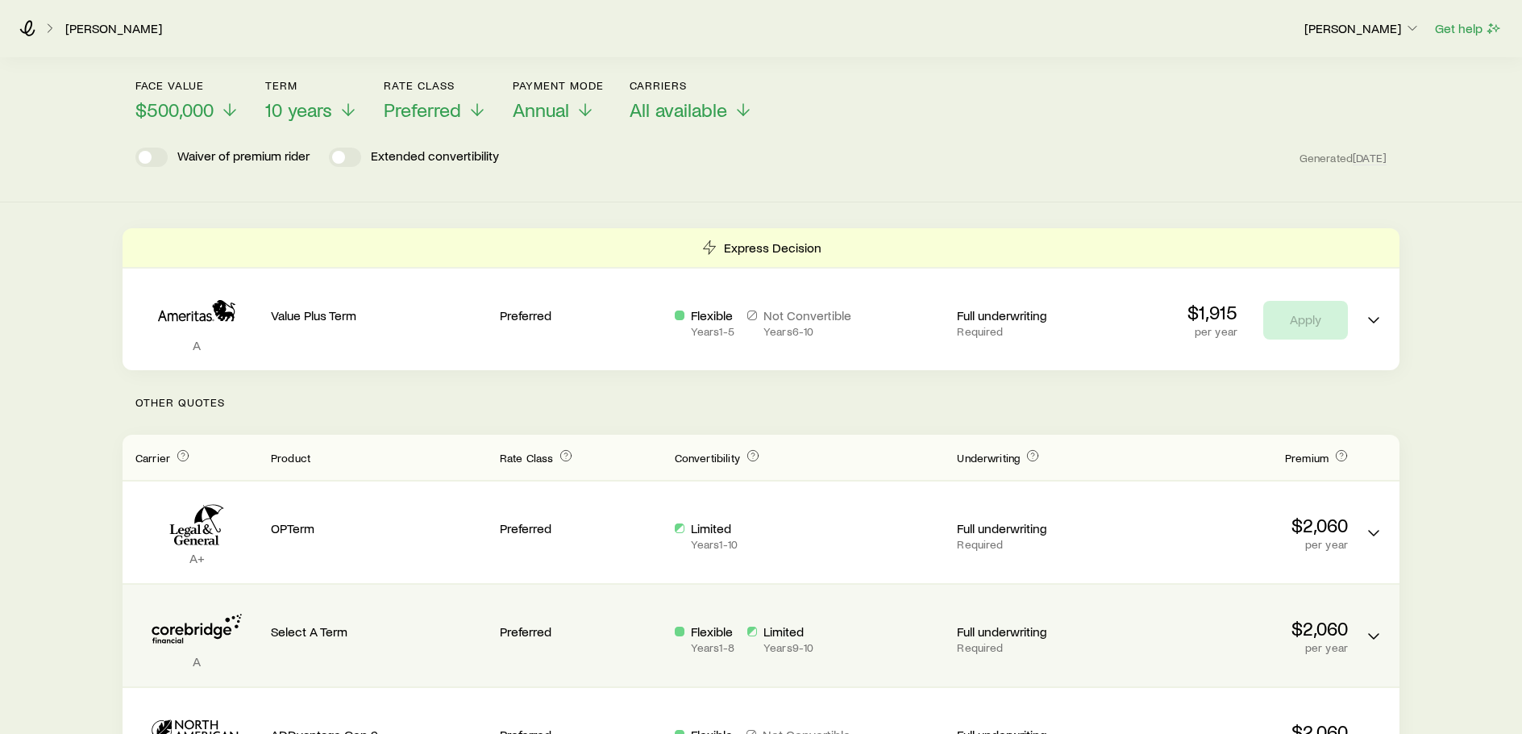
scroll to position [118, 0]
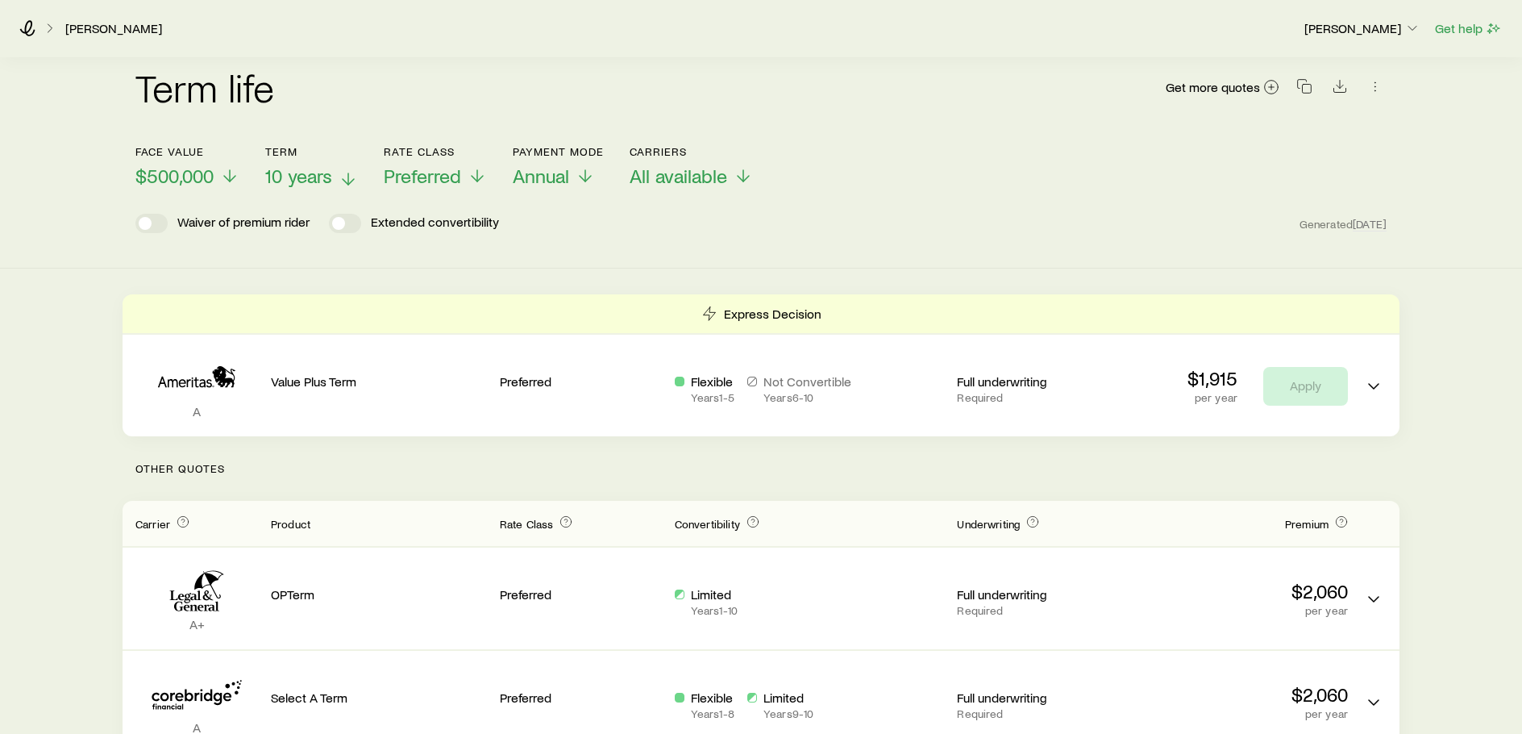
click at [303, 165] on span "10 years" at bounding box center [298, 175] width 67 height 23
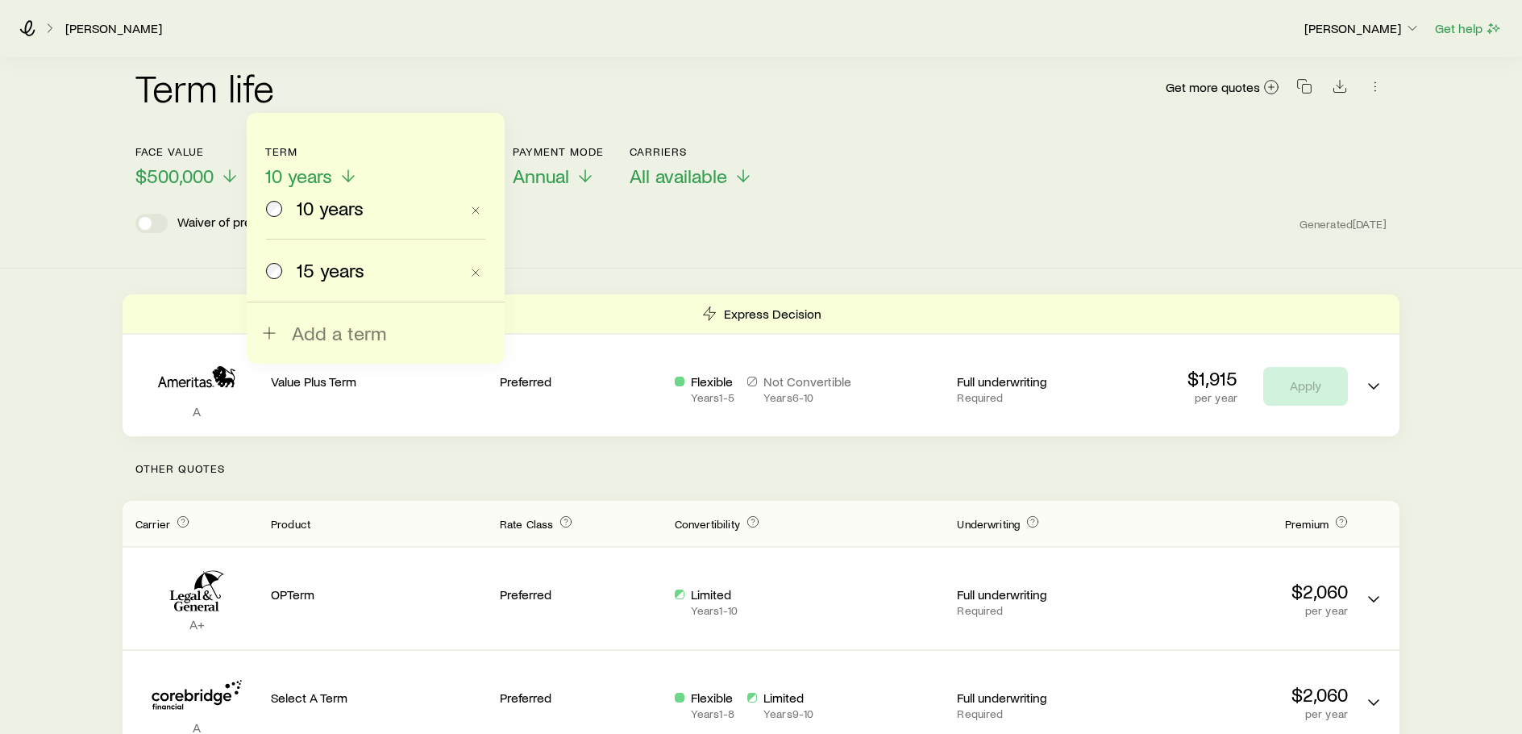
click at [326, 269] on span "15 years" at bounding box center [331, 270] width 68 height 23
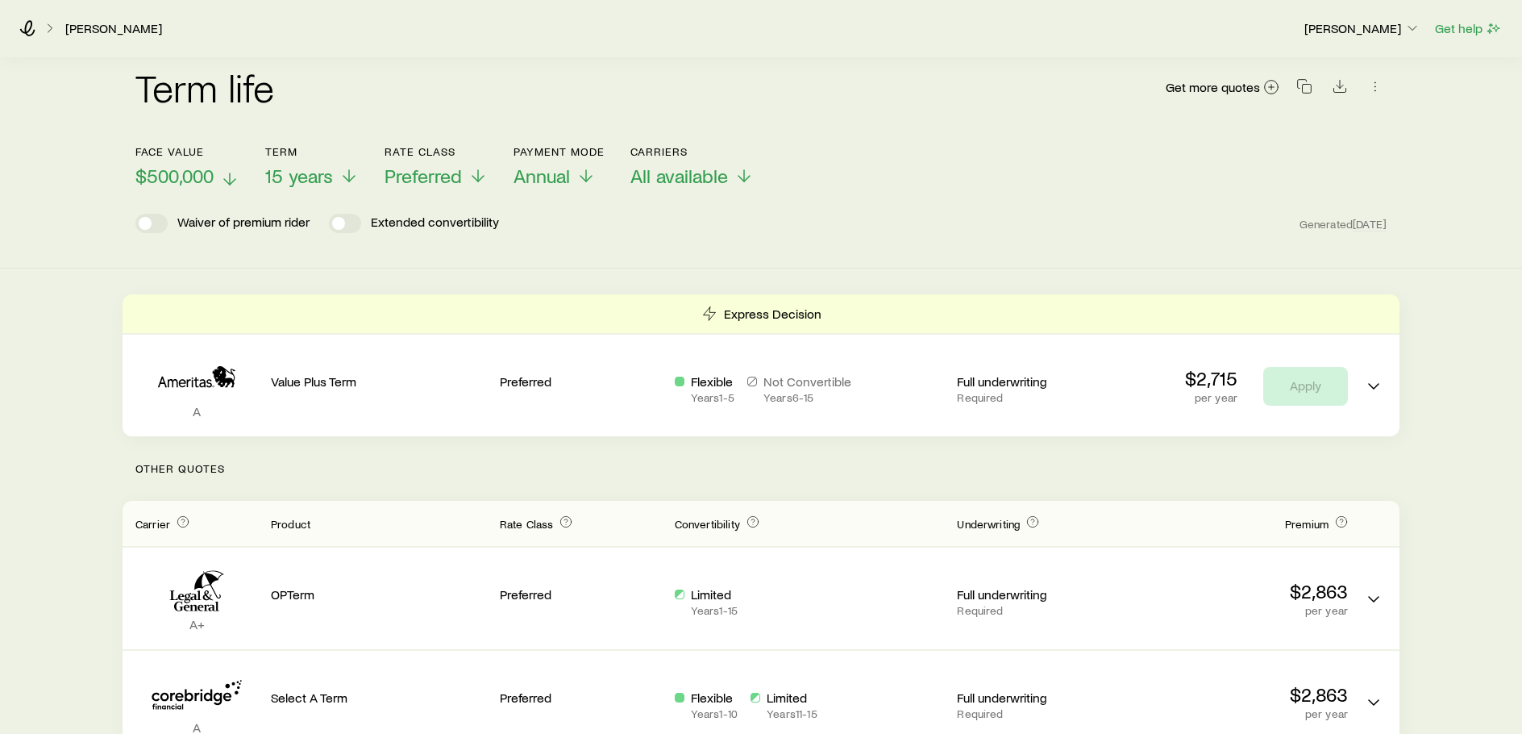
click at [210, 164] on span "$500,000" at bounding box center [174, 175] width 78 height 23
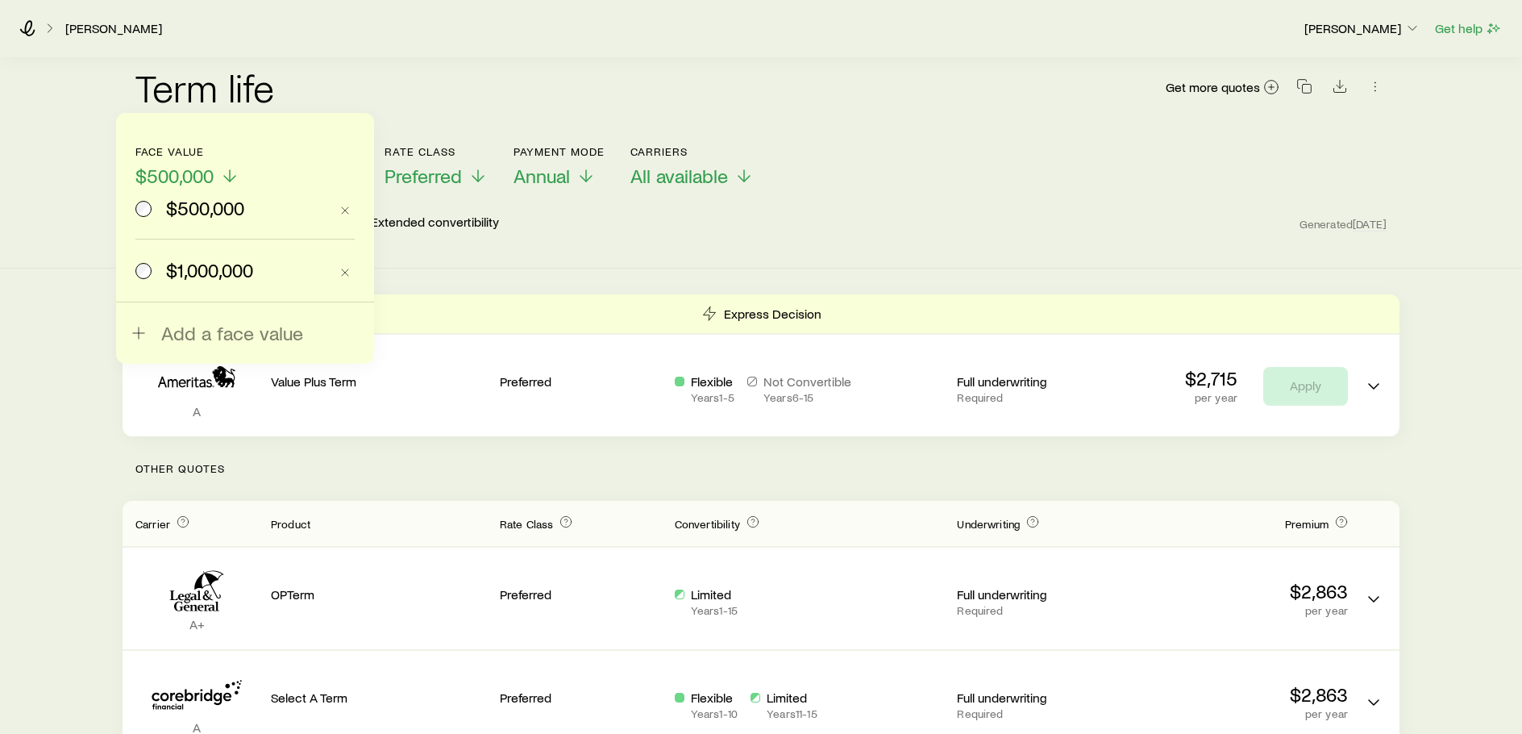
click at [236, 256] on label "$1,000,000" at bounding box center [231, 269] width 193 height 61
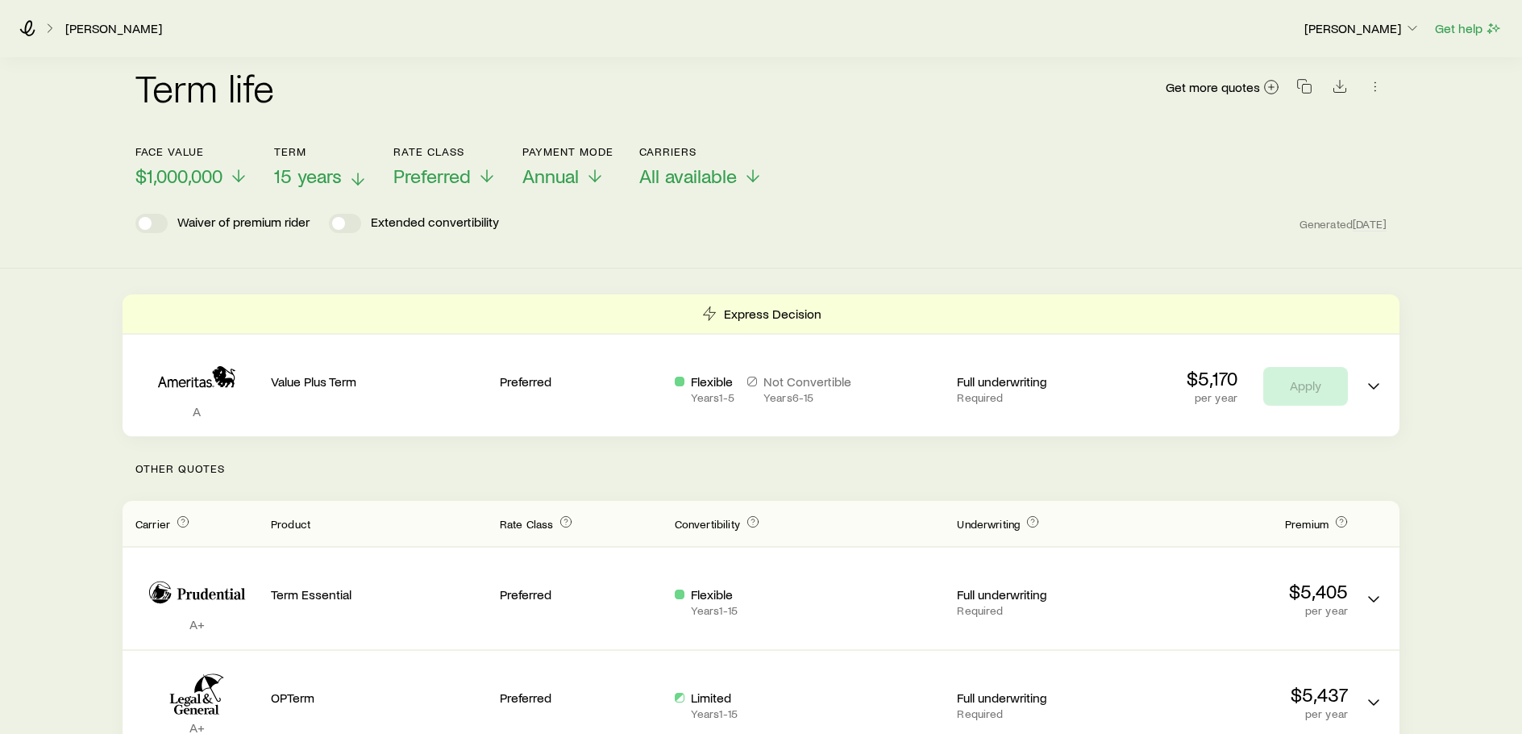
click at [322, 164] on span "15 years" at bounding box center [308, 175] width 68 height 23
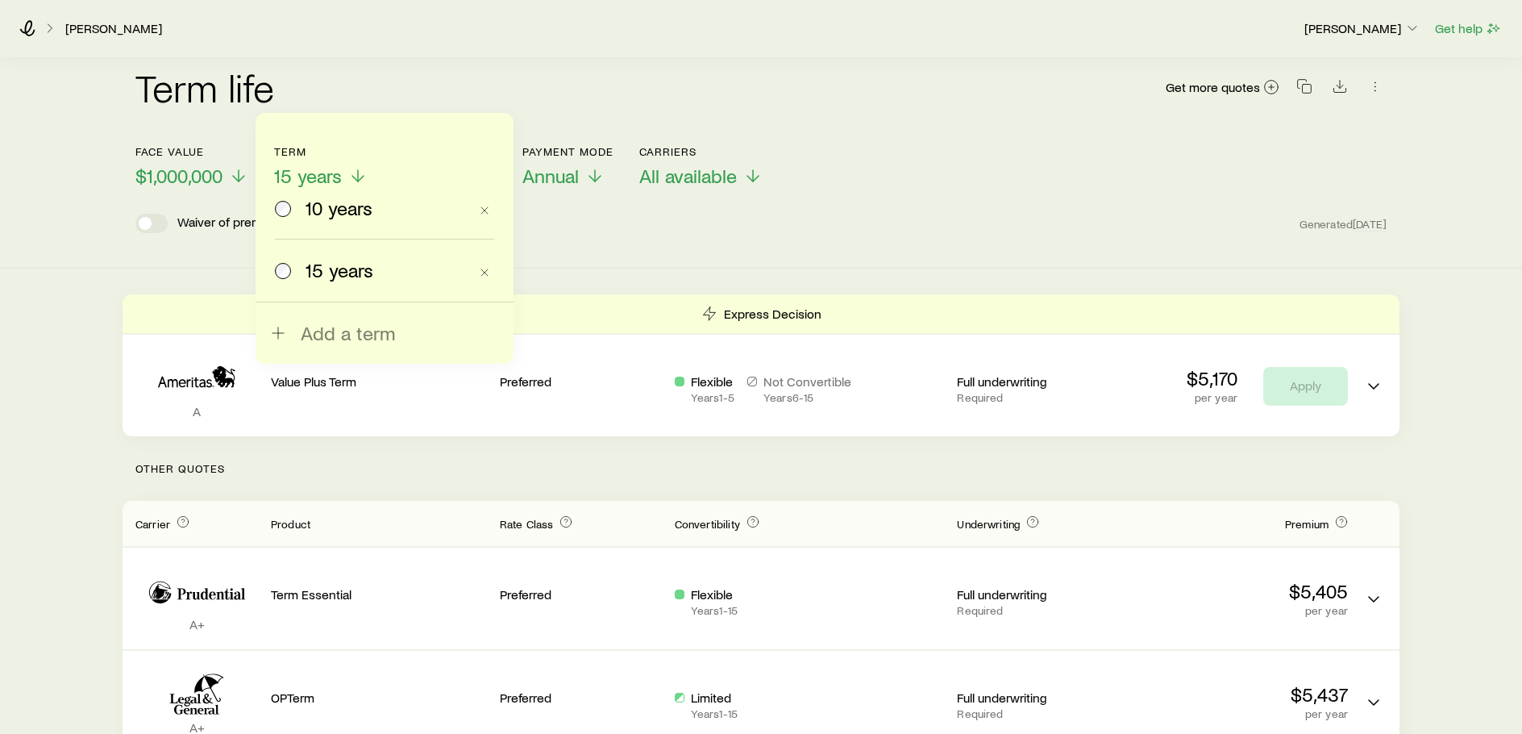
click at [314, 211] on span "10 years" at bounding box center [339, 208] width 67 height 23
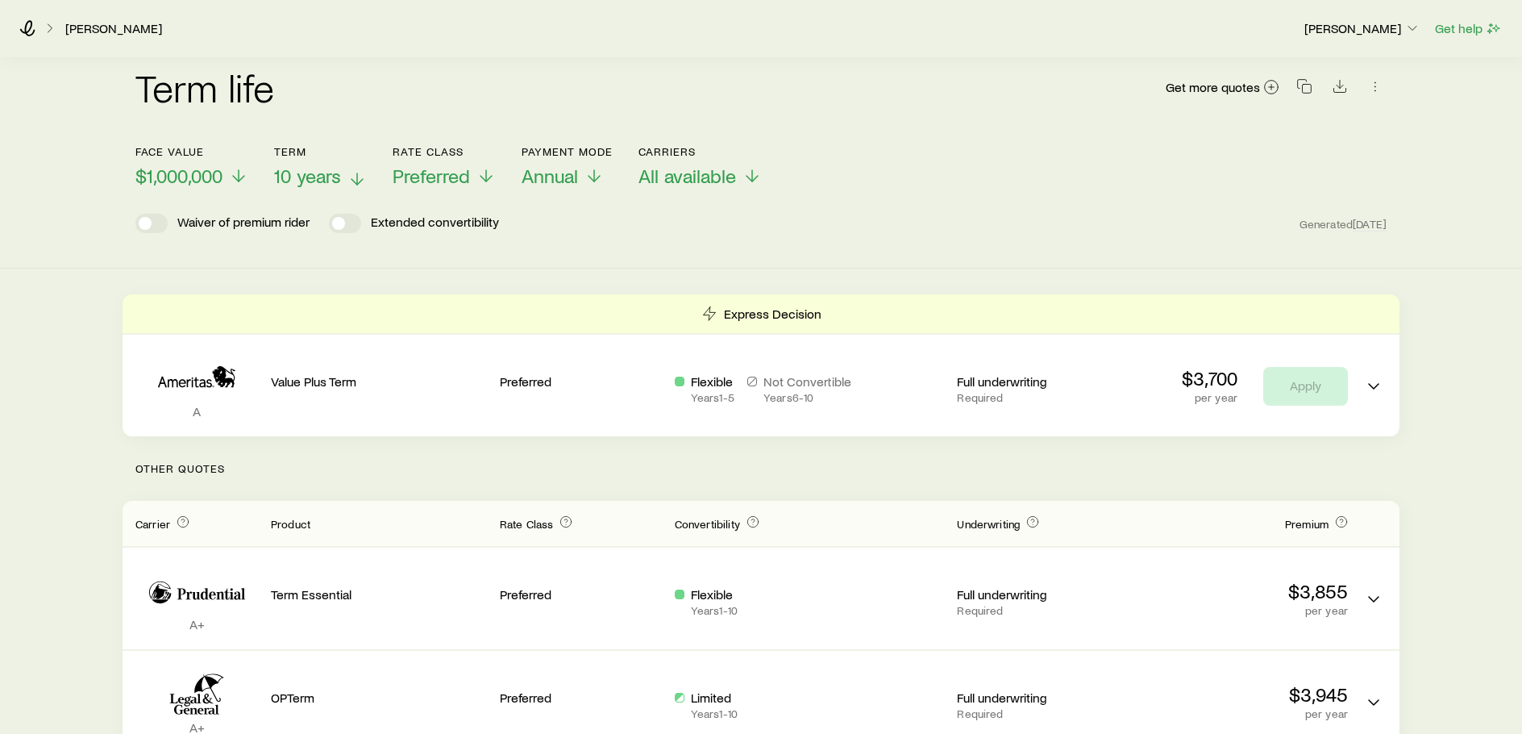
click at [286, 164] on span "10 years" at bounding box center [307, 175] width 67 height 23
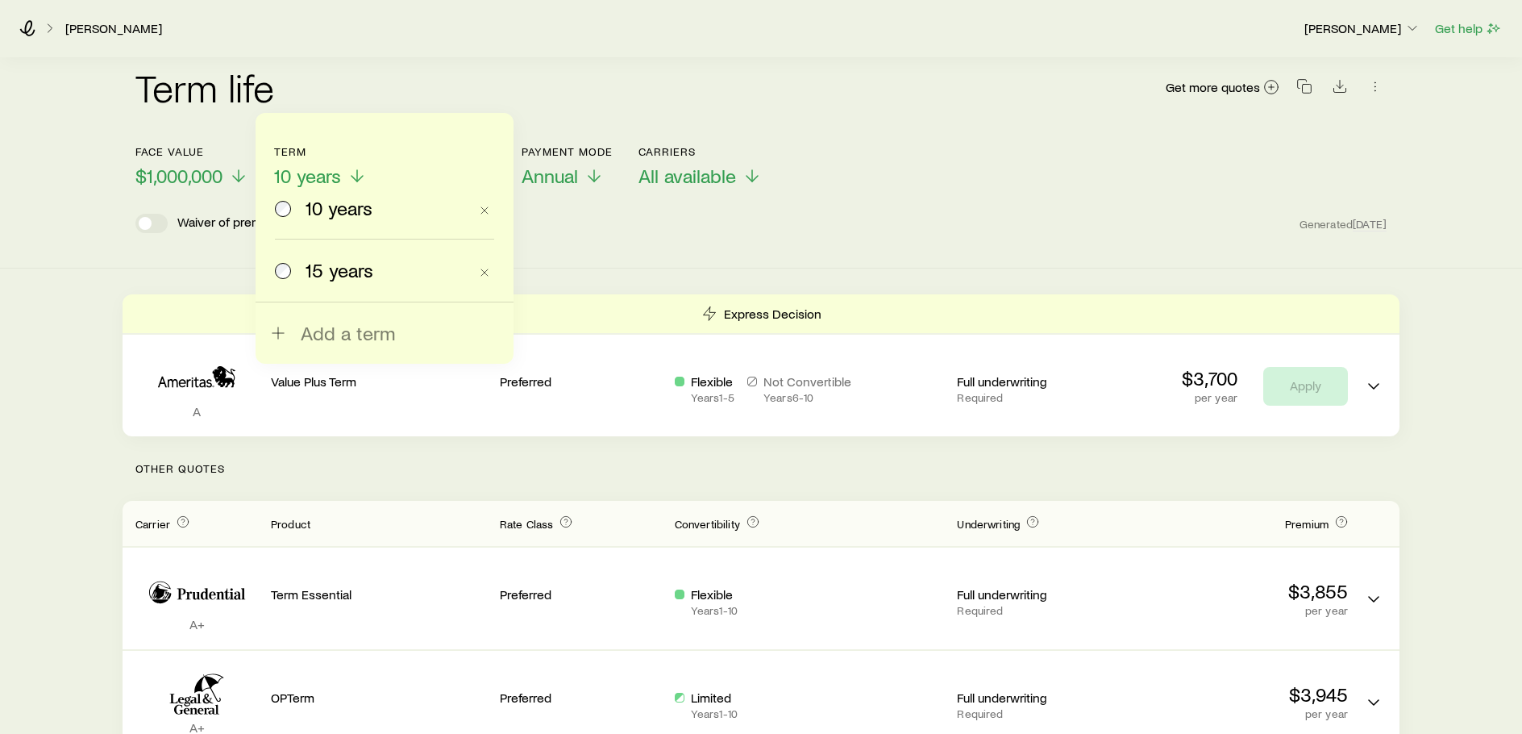
click at [324, 274] on span "15 years" at bounding box center [340, 270] width 68 height 23
